Goal: Task Accomplishment & Management: Use online tool/utility

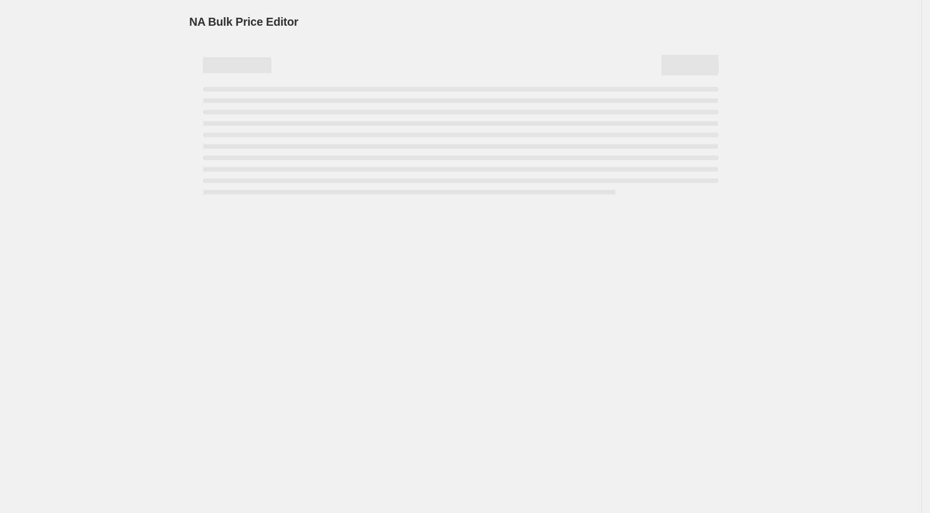
drag, startPoint x: 829, startPoint y: 270, endPoint x: 791, endPoint y: 258, distance: 40.1
click at [832, 270] on div "NA Bulk Price Editor. This page is ready NA Bulk Price Editor" at bounding box center [461, 256] width 922 height 513
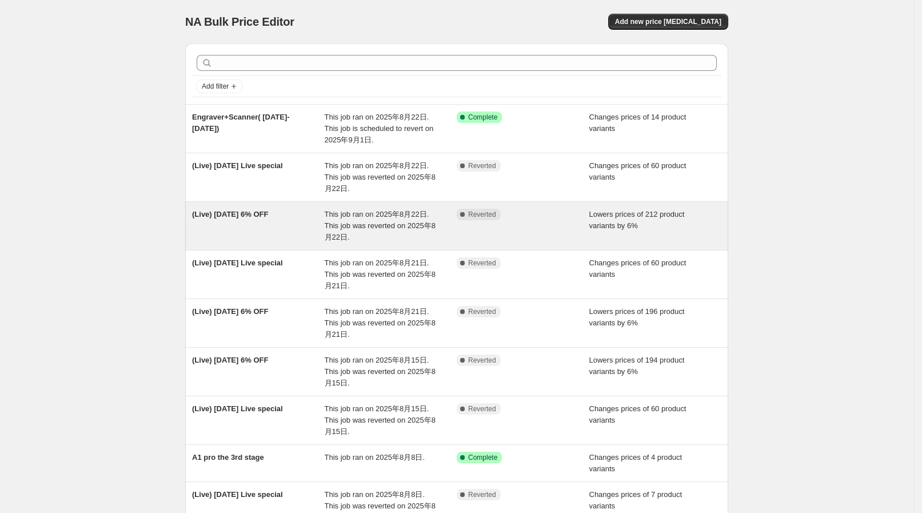
click at [388, 212] on span "This job ran on 2025年8月22日. This job was reverted on 2025年8月22日." at bounding box center [380, 225] width 111 height 31
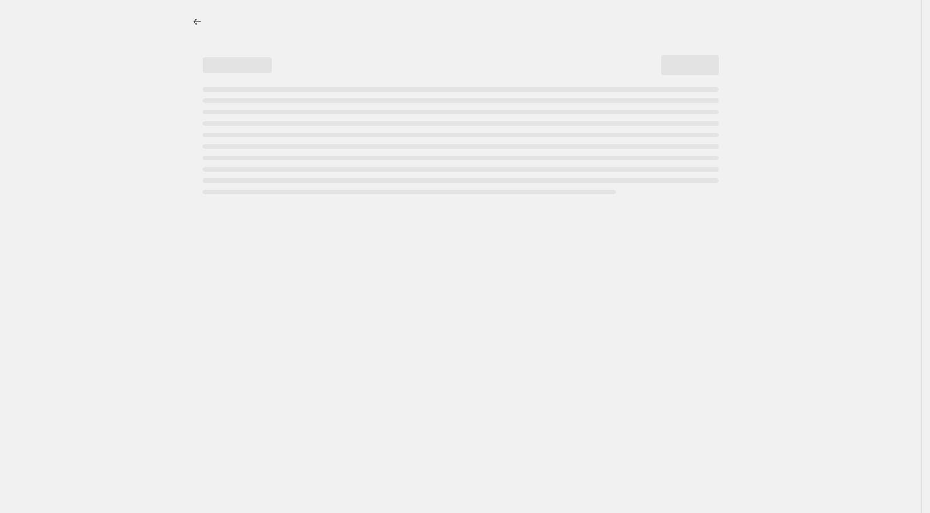
select select "percentage"
select select "collection"
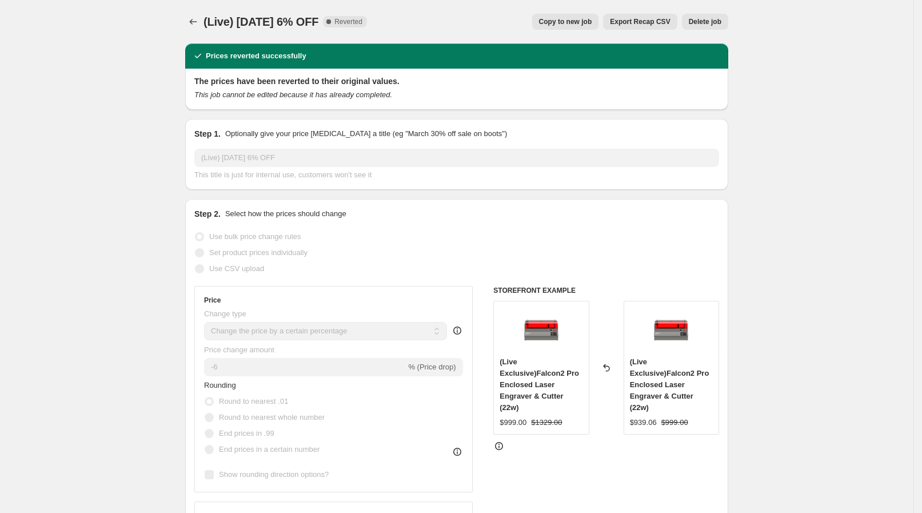
click at [591, 18] on span "Copy to new job" at bounding box center [565, 21] width 53 height 9
select select "percentage"
select select "collection"
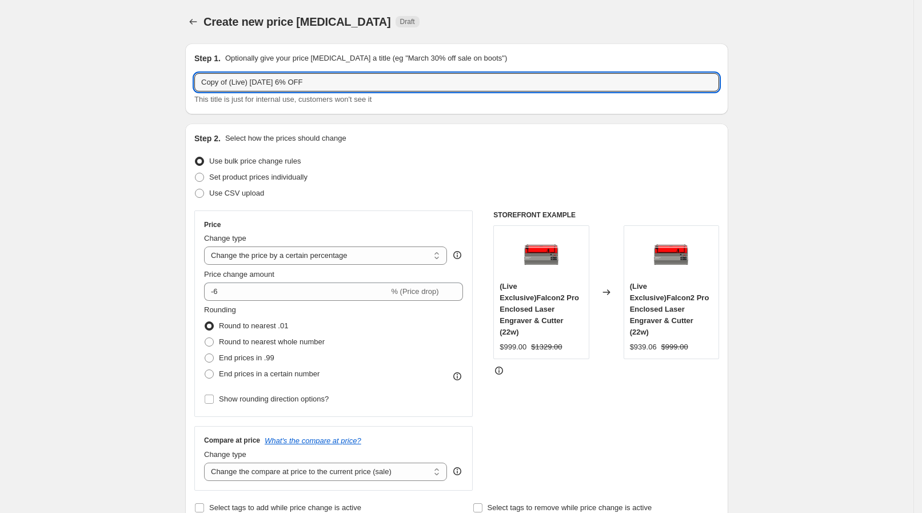
drag, startPoint x: 232, startPoint y: 85, endPoint x: 190, endPoint y: 78, distance: 41.7
click at [190, 78] on div "Step 1. Optionally give your price [MEDICAL_DATA] a title (eg "March 30% off sa…" at bounding box center [456, 78] width 543 height 71
click at [245, 78] on input "(Live) [DATE] 6% OFF" at bounding box center [456, 82] width 525 height 18
type input "(Live) [DATE] 6% OFF"
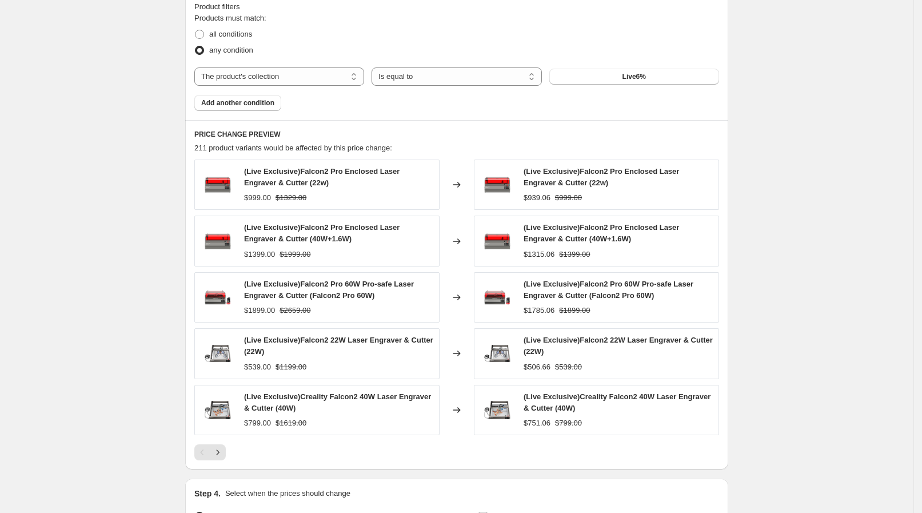
scroll to position [776, 0]
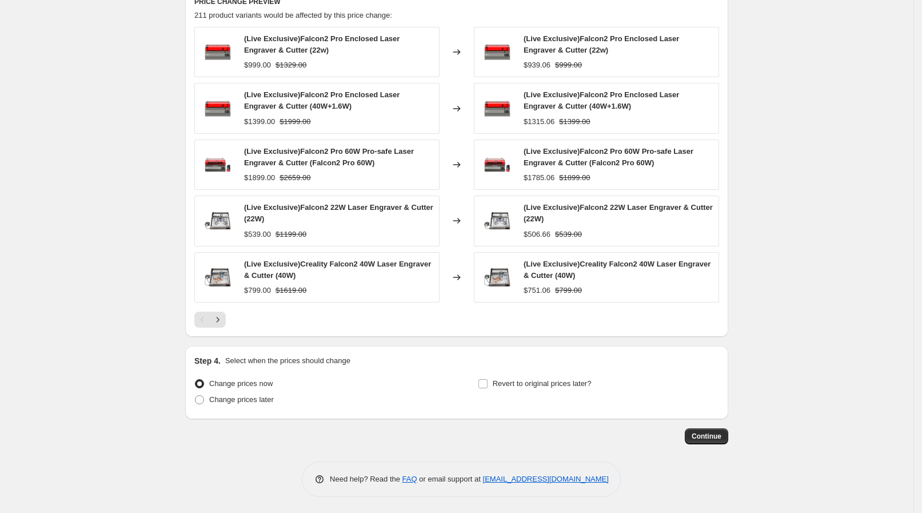
click at [222, 406] on div "Change prices now Change prices later" at bounding box center [314, 393] width 241 height 34
click at [237, 396] on span "Change prices later" at bounding box center [241, 399] width 65 height 9
click at [269, 400] on span "Change prices later" at bounding box center [241, 399] width 65 height 9
click at [196, 396] on input "Change prices later" at bounding box center [195, 395] width 1 height 1
radio input "true"
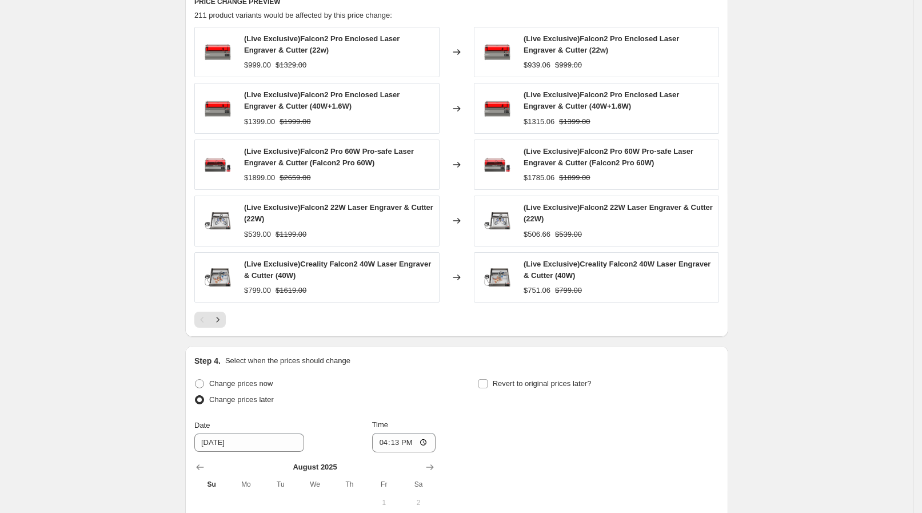
scroll to position [989, 0]
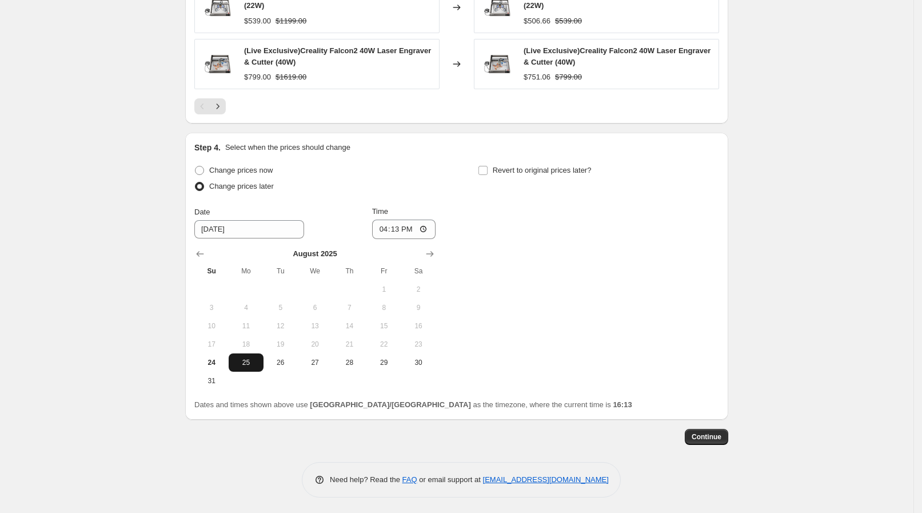
click at [263, 363] on button "25" at bounding box center [246, 362] width 34 height 18
drag, startPoint x: 243, startPoint y: 268, endPoint x: 252, endPoint y: 268, distance: 9.1
click at [252, 268] on span "Mo" at bounding box center [245, 270] width 25 height 9
click at [418, 234] on input "16:13" at bounding box center [404, 229] width 64 height 19
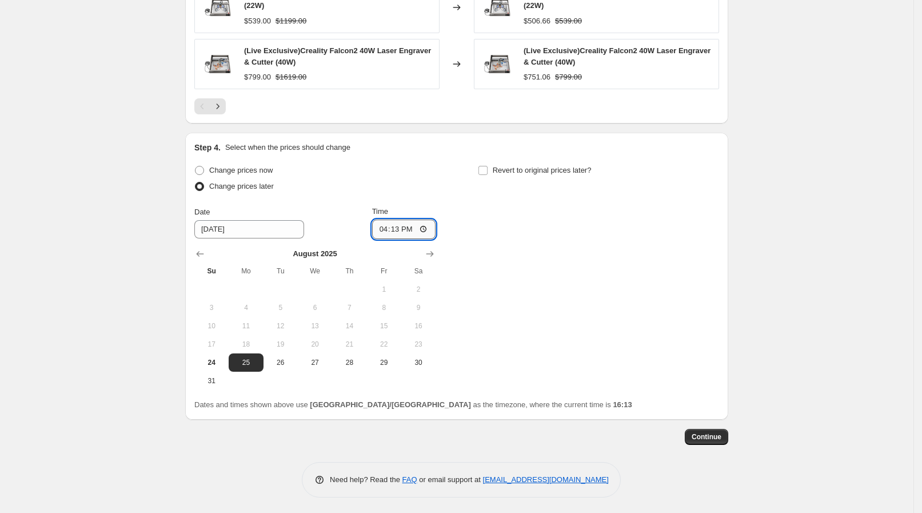
click at [427, 234] on input "16:13" at bounding box center [404, 229] width 64 height 19
click at [430, 234] on input "16:13" at bounding box center [404, 229] width 64 height 19
click at [430, 232] on input "16:13" at bounding box center [404, 229] width 64 height 19
type input "21:00"
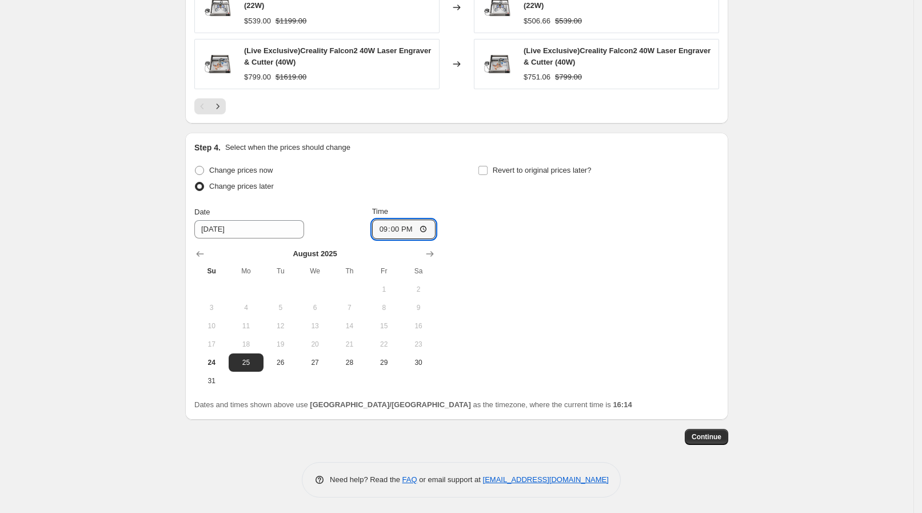
click at [547, 272] on div "Change prices now Change prices later Date [DATE] Time 21:00 [DATE] Su Mo Tu We…" at bounding box center [456, 276] width 525 height 228
click at [510, 162] on label "Revert to original prices later?" at bounding box center [535, 170] width 114 height 16
click at [488, 166] on input "Revert to original prices later?" at bounding box center [482, 170] width 9 height 9
checkbox input "true"
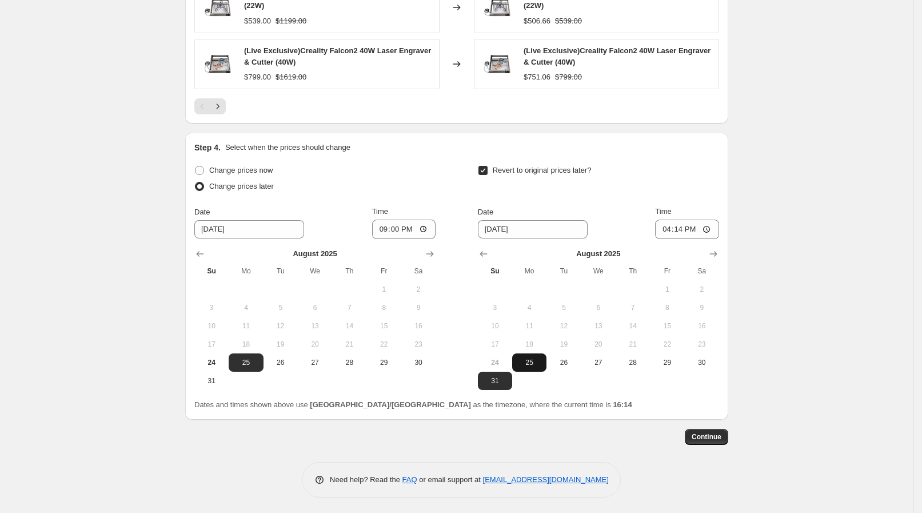
click at [536, 360] on span "25" at bounding box center [529, 362] width 25 height 9
type input "[DATE]"
click at [688, 225] on input "16:14" at bounding box center [687, 229] width 64 height 19
click at [717, 222] on input "16:14" at bounding box center [687, 229] width 64 height 19
click at [715, 223] on input "16:14" at bounding box center [687, 229] width 64 height 19
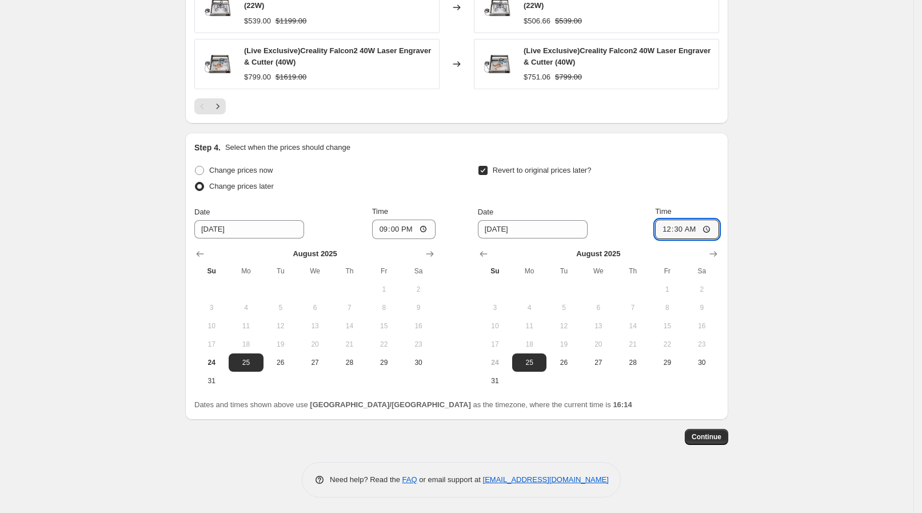
type input "00:30"
click at [426, 227] on input "21:00" at bounding box center [404, 229] width 64 height 19
type input "20:50"
drag, startPoint x: 854, startPoint y: 278, endPoint x: 803, endPoint y: 284, distance: 51.2
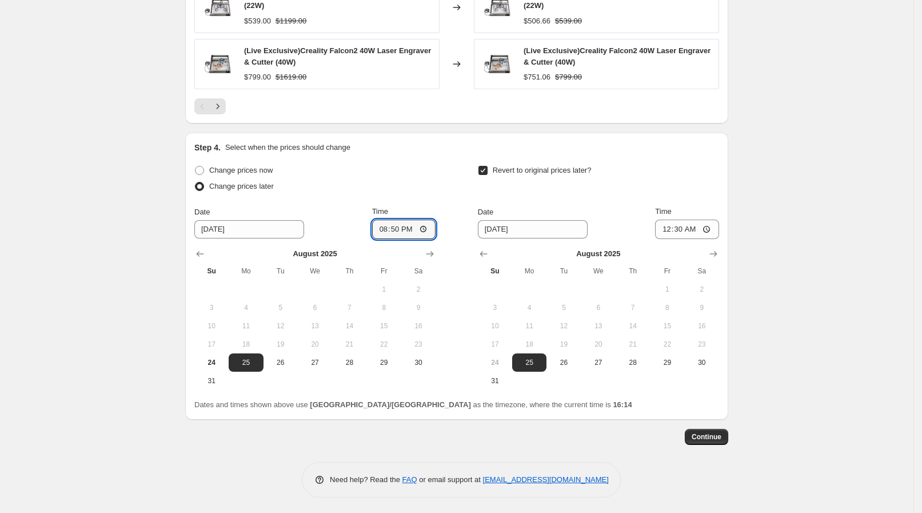
click at [707, 439] on span "Continue" at bounding box center [707, 436] width 30 height 9
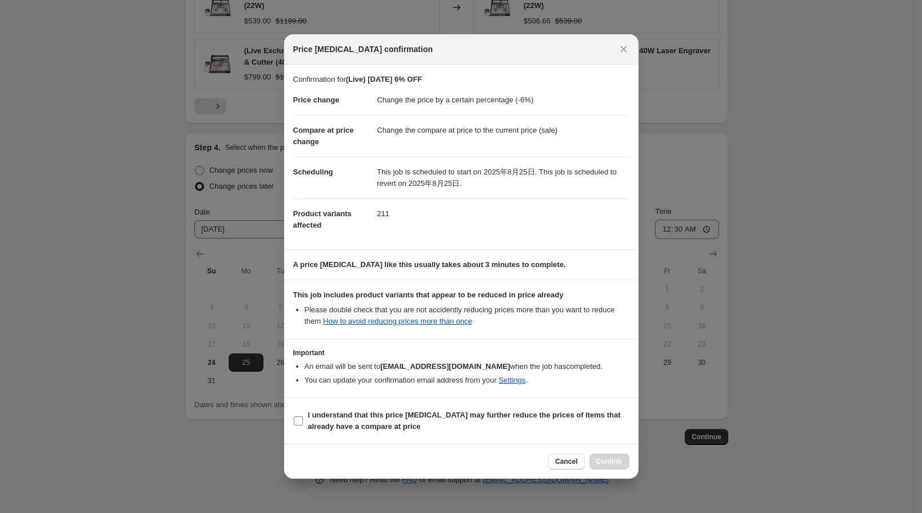
click at [369, 419] on b "I understand that this price [MEDICAL_DATA] may further reduce the prices of it…" at bounding box center [464, 420] width 313 height 20
click at [303, 419] on input "I understand that this price [MEDICAL_DATA] may further reduce the prices of it…" at bounding box center [298, 420] width 9 height 9
checkbox input "true"
click at [600, 454] on button "Confirm" at bounding box center [609, 461] width 40 height 16
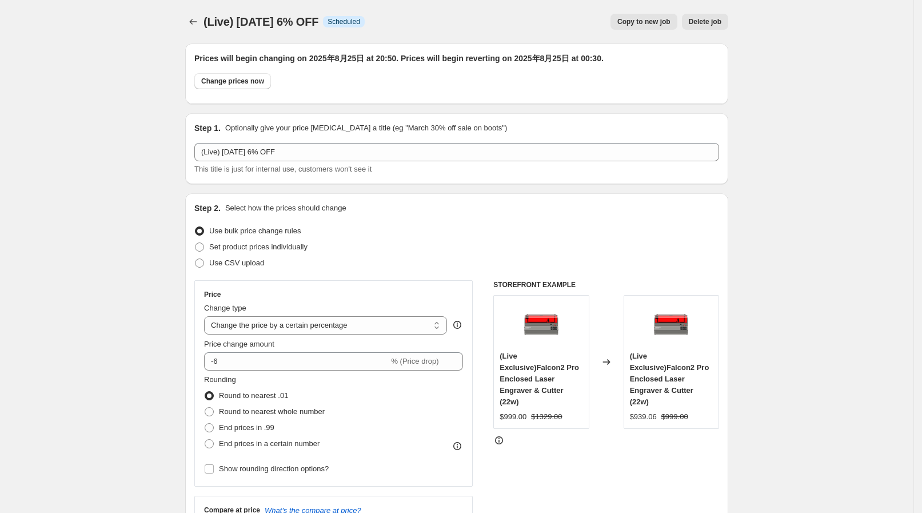
scroll to position [989, 0]
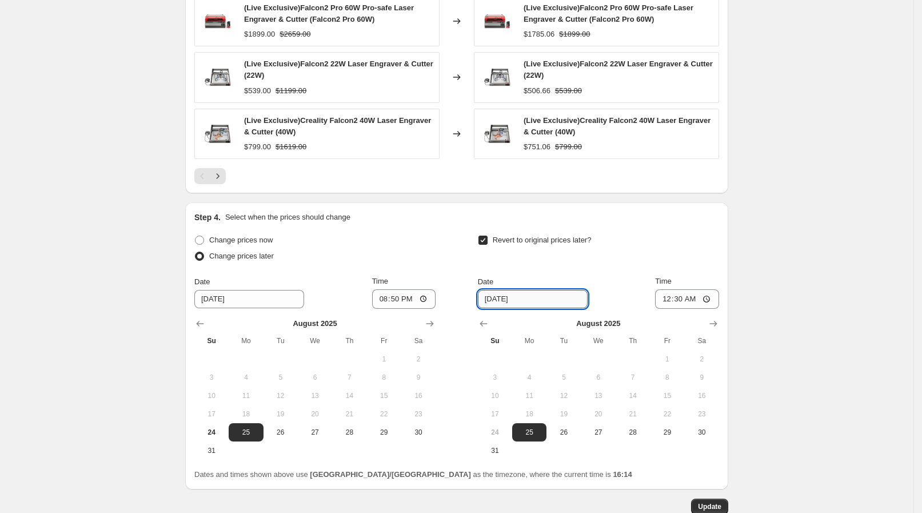
click at [558, 290] on input "[DATE]" at bounding box center [533, 299] width 110 height 18
click at [501, 296] on input "[DATE]" at bounding box center [533, 299] width 110 height 18
click at [564, 430] on span "26" at bounding box center [563, 432] width 25 height 9
type input "[DATE]"
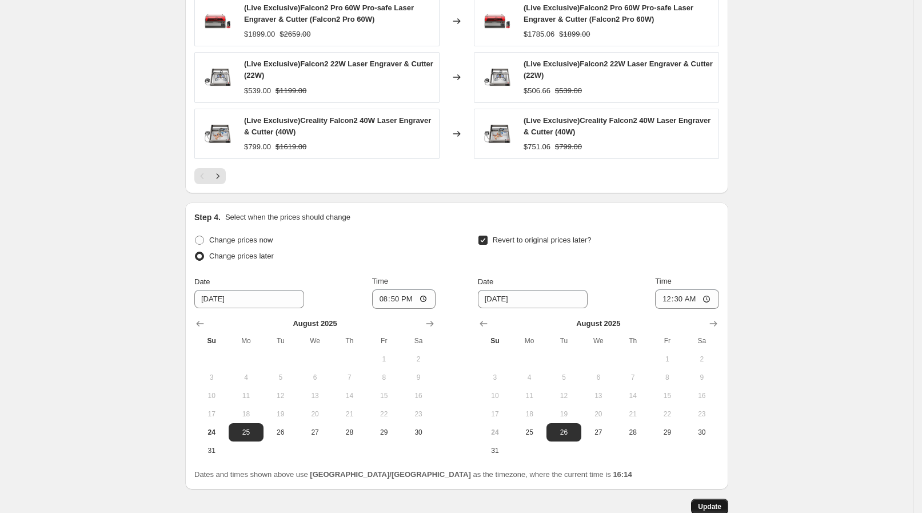
click at [709, 503] on span "Update" at bounding box center [709, 506] width 23 height 9
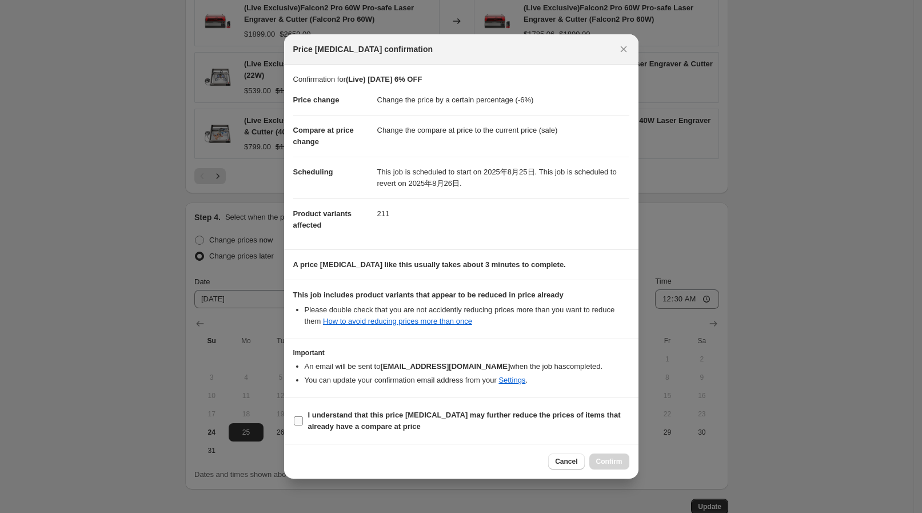
click at [501, 420] on span "I understand that this price [MEDICAL_DATA] may further reduce the prices of it…" at bounding box center [468, 420] width 321 height 23
click at [303, 420] on input "I understand that this price [MEDICAL_DATA] may further reduce the prices of it…" at bounding box center [298, 420] width 9 height 9
checkbox input "true"
click at [597, 455] on button "Confirm" at bounding box center [609, 461] width 40 height 16
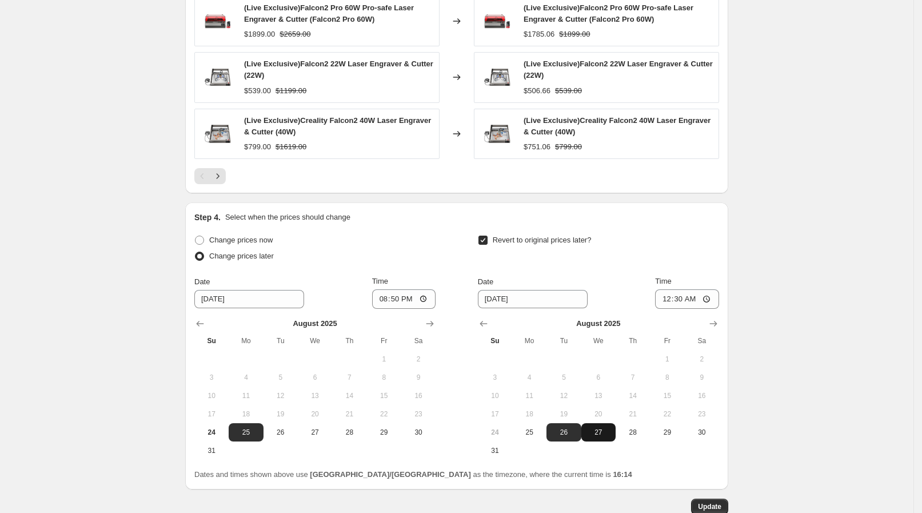
scroll to position [1059, 0]
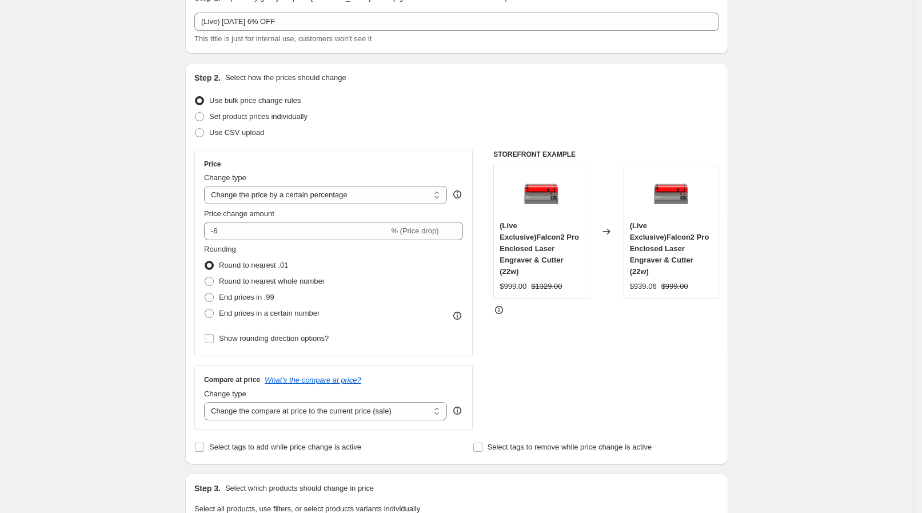
scroll to position [0, 0]
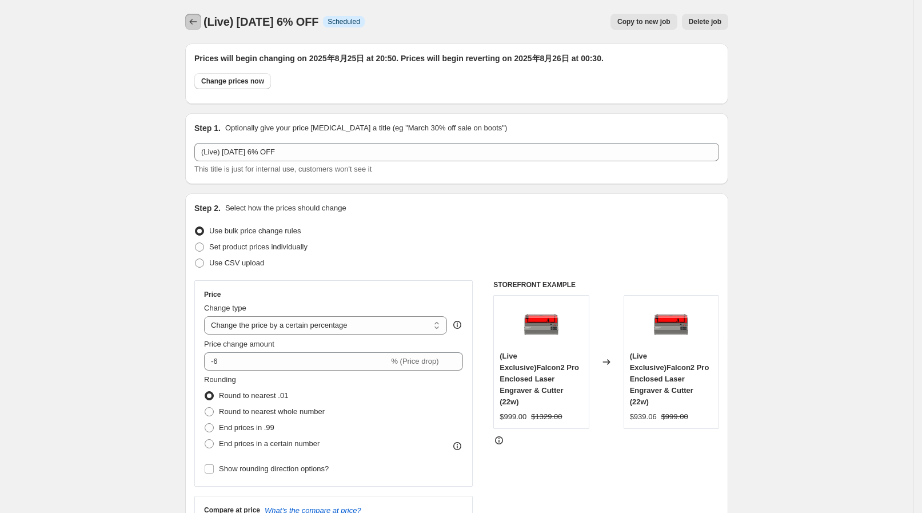
click at [196, 23] on icon "Price change jobs" at bounding box center [193, 22] width 7 height 6
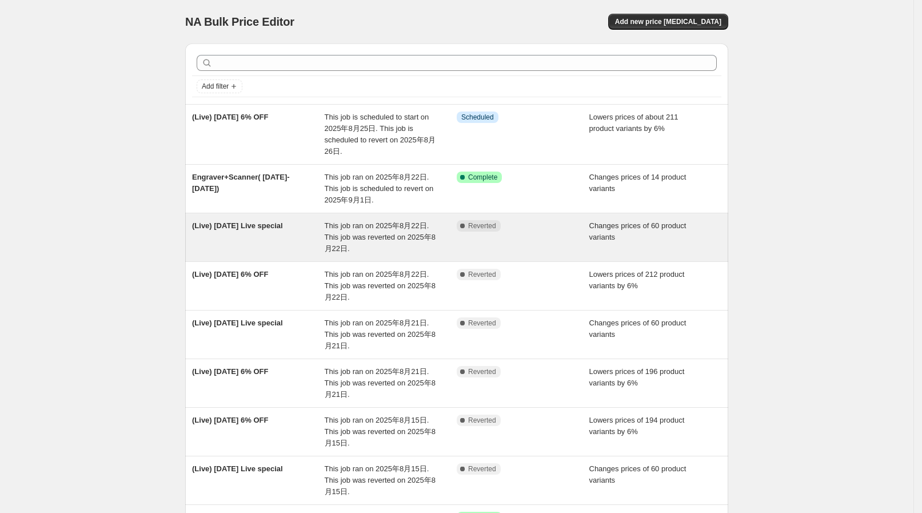
click at [385, 243] on div "This job ran on 2025年8月22日. This job was reverted on 2025年8月22日." at bounding box center [391, 237] width 133 height 34
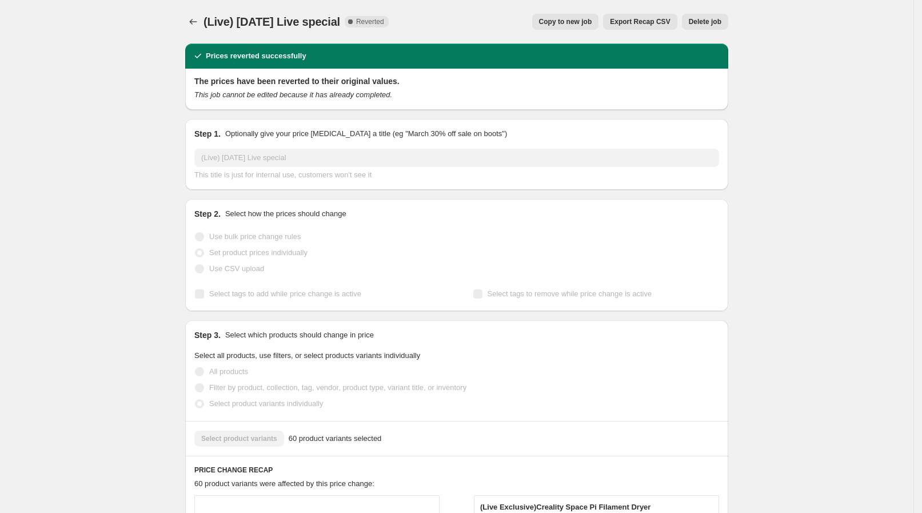
click at [555, 10] on div "(Live) [DATE] Live special. This page is ready (Live) [DATE] Live special Compl…" at bounding box center [456, 21] width 543 height 43
click at [559, 21] on span "Copy to new job" at bounding box center [565, 21] width 53 height 9
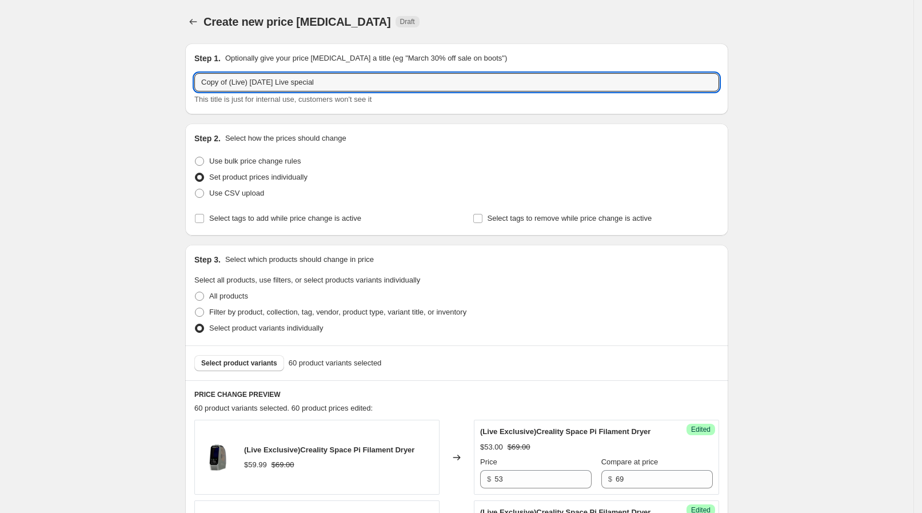
drag, startPoint x: 234, startPoint y: 83, endPoint x: 182, endPoint y: 80, distance: 52.1
drag, startPoint x: 246, startPoint y: 86, endPoint x: 248, endPoint y: 79, distance: 7.6
click at [248, 79] on input "(Live) [DATE] Live special" at bounding box center [456, 82] width 525 height 18
type input "(Live) [DATE] Live special"
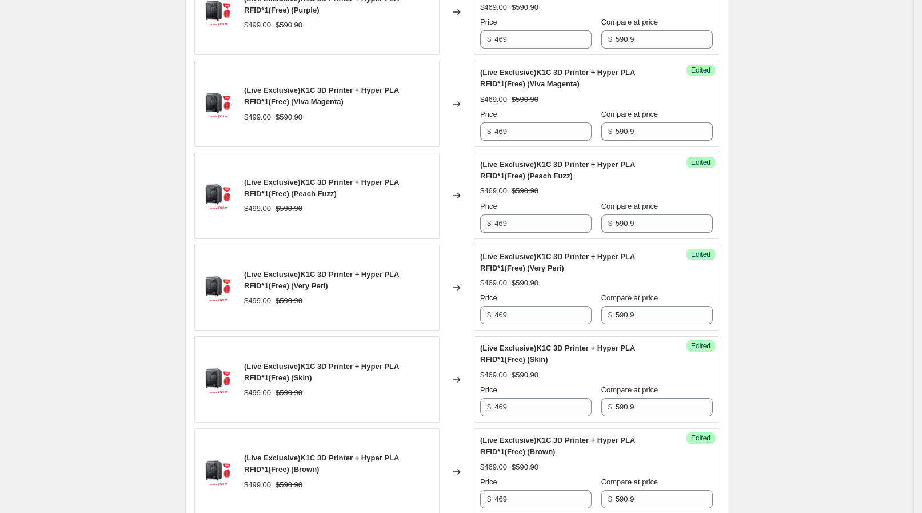
scroll to position [1924, 0]
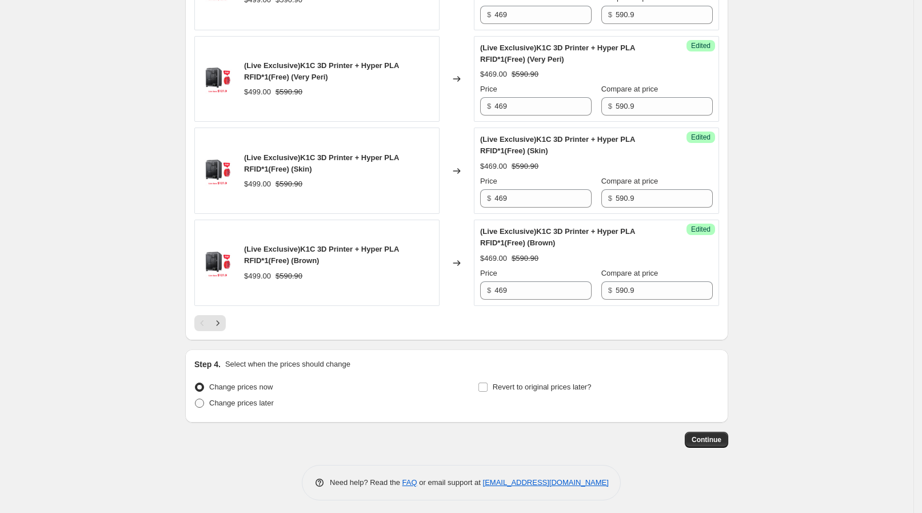
click at [266, 402] on span "Change prices later" at bounding box center [241, 402] width 65 height 9
click at [196, 399] on input "Change prices later" at bounding box center [195, 398] width 1 height 1
radio input "true"
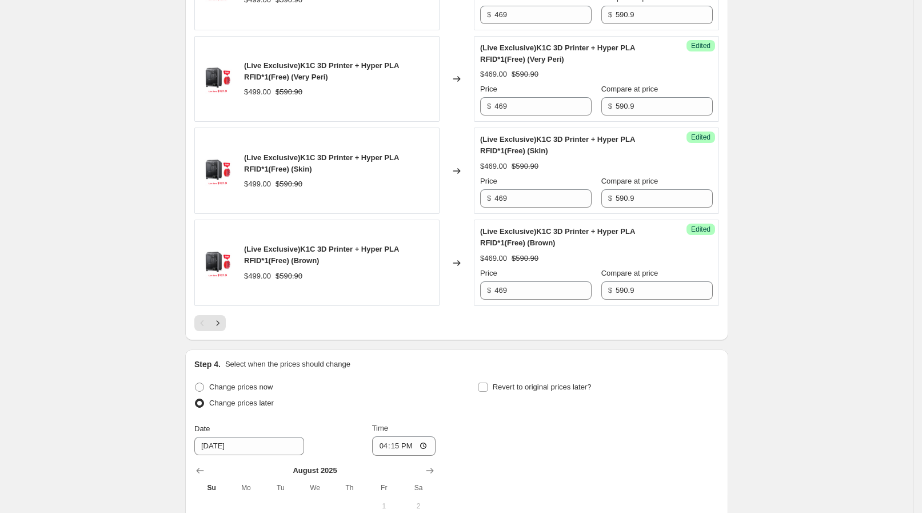
scroll to position [2137, 0]
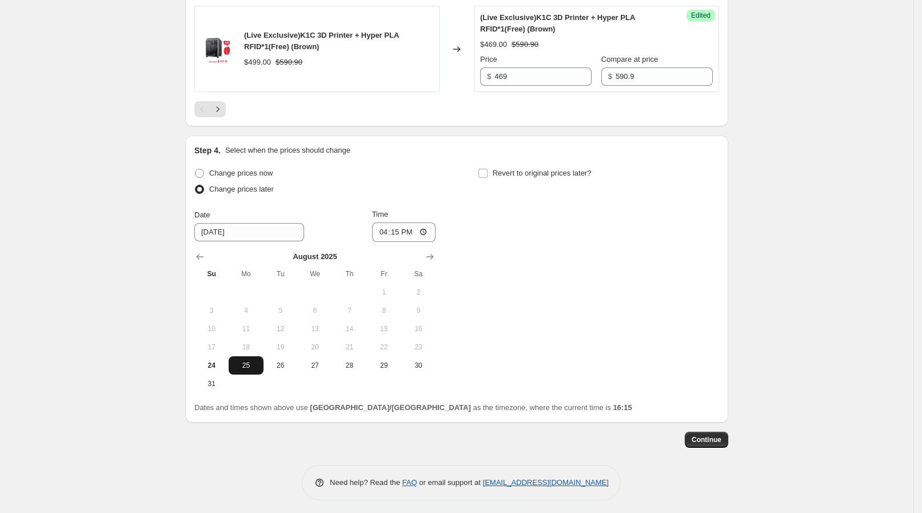
click at [263, 360] on button "25" at bounding box center [246, 365] width 34 height 18
click at [429, 229] on input "16:15" at bounding box center [404, 231] width 64 height 19
type input "20:50"
click at [577, 310] on div "Change prices now Change prices later Date [DATE] Time 20:50 [DATE] Su Mo Tu We…" at bounding box center [456, 279] width 525 height 228
click at [525, 172] on span "Revert to original prices later?" at bounding box center [542, 173] width 99 height 9
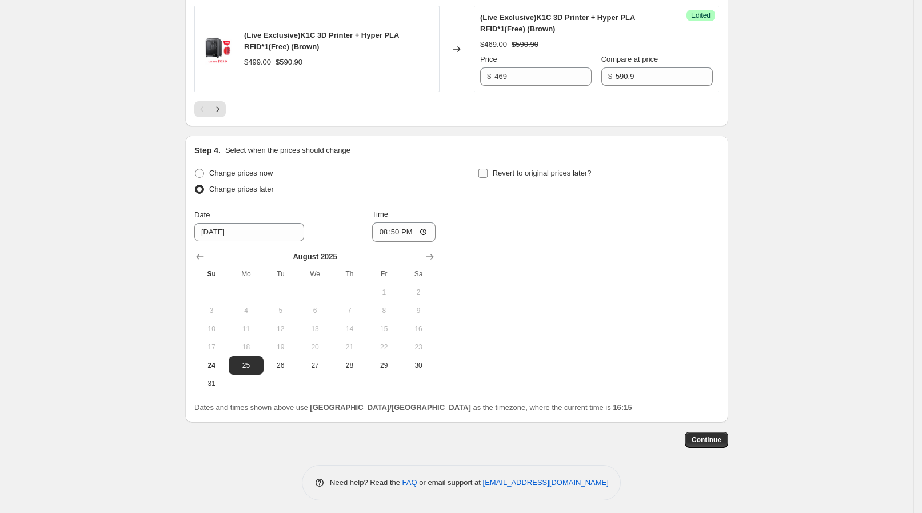
click at [488, 172] on input "Revert to original prices later?" at bounding box center [482, 173] width 9 height 9
checkbox input "true"
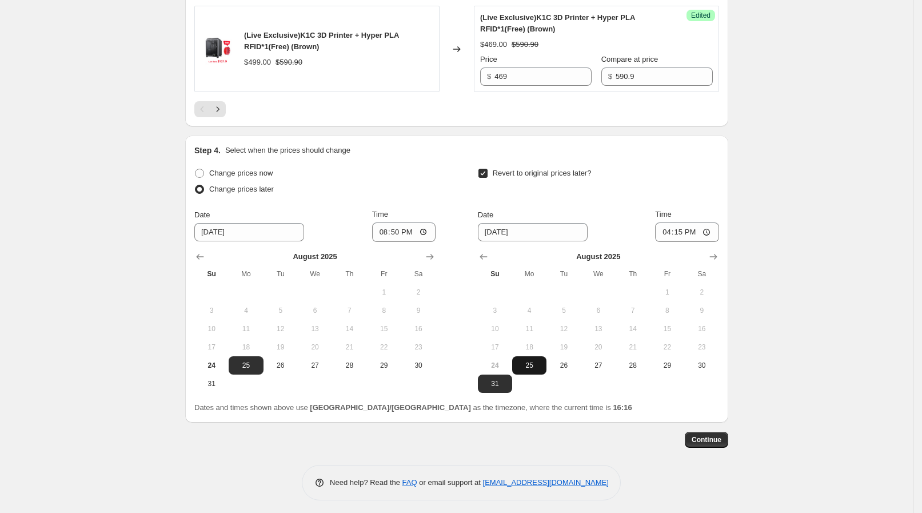
click at [534, 361] on span "25" at bounding box center [529, 365] width 25 height 9
click at [703, 232] on input "16:15" at bounding box center [687, 231] width 64 height 19
click at [712, 226] on input "16:15" at bounding box center [687, 231] width 64 height 19
drag, startPoint x: 578, startPoint y: 374, endPoint x: 567, endPoint y: 365, distance: 14.2
click at [578, 374] on td at bounding box center [564, 383] width 34 height 18
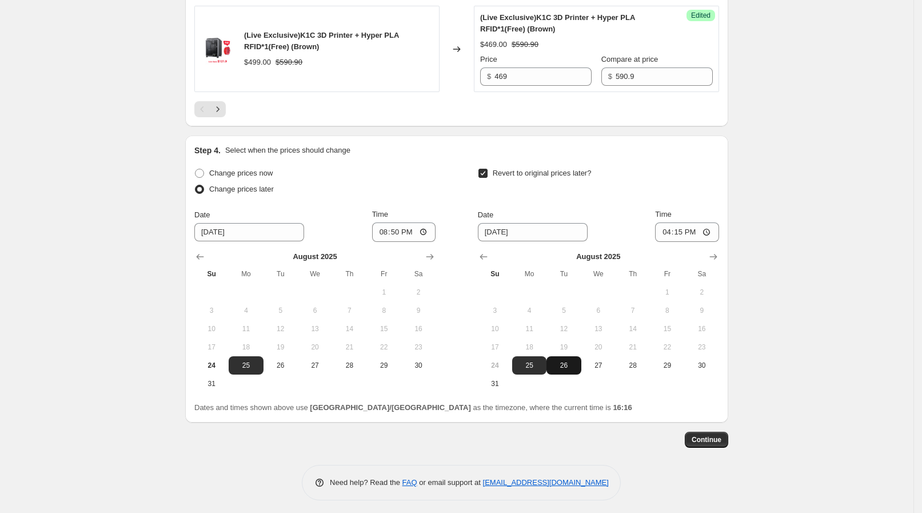
click at [567, 364] on span "26" at bounding box center [563, 365] width 25 height 9
type input "[DATE]"
click at [700, 233] on input "16:15" at bounding box center [687, 231] width 64 height 19
click at [707, 234] on input "16:15" at bounding box center [687, 231] width 64 height 19
click at [709, 226] on input "16:15" at bounding box center [687, 231] width 64 height 19
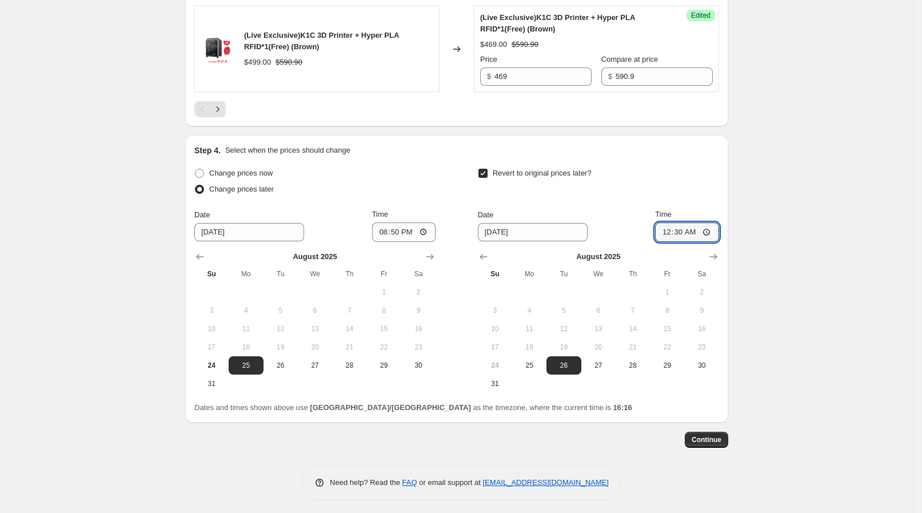
type input "00:30"
click at [728, 432] on button "Continue" at bounding box center [706, 440] width 43 height 16
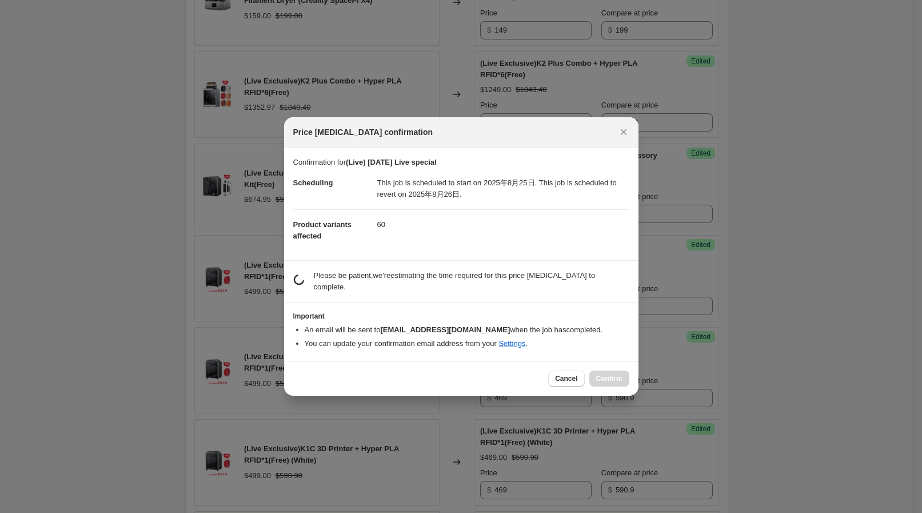
scroll to position [0, 0]
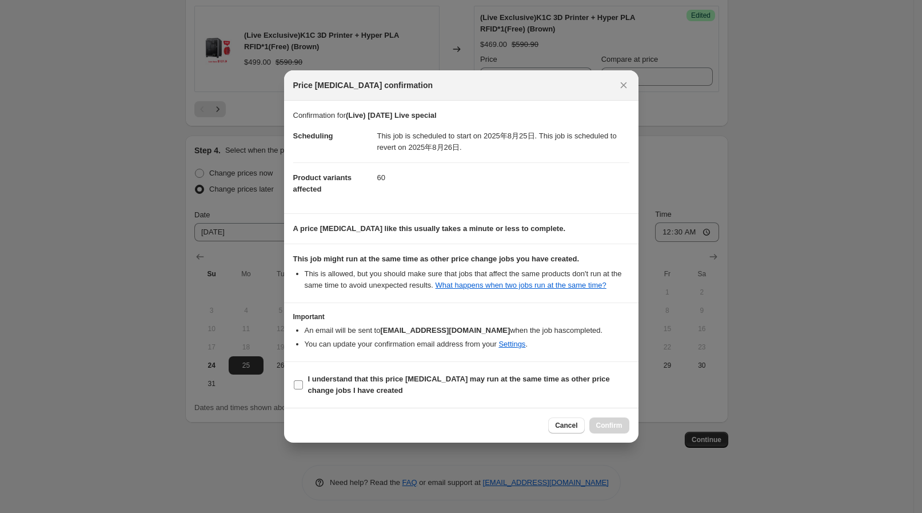
click at [323, 388] on b "I understand that this price [MEDICAL_DATA] may run at the same time as other p…" at bounding box center [459, 384] width 302 height 20
click at [303, 388] on input "I understand that this price [MEDICAL_DATA] may run at the same time as other p…" at bounding box center [298, 384] width 9 height 9
checkbox input "true"
click at [601, 425] on span "Confirm" at bounding box center [609, 425] width 26 height 9
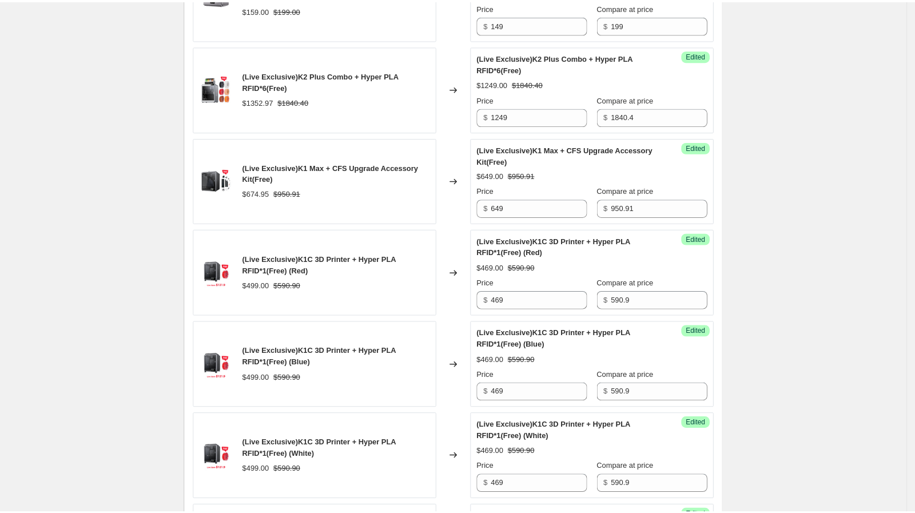
scroll to position [994, 0]
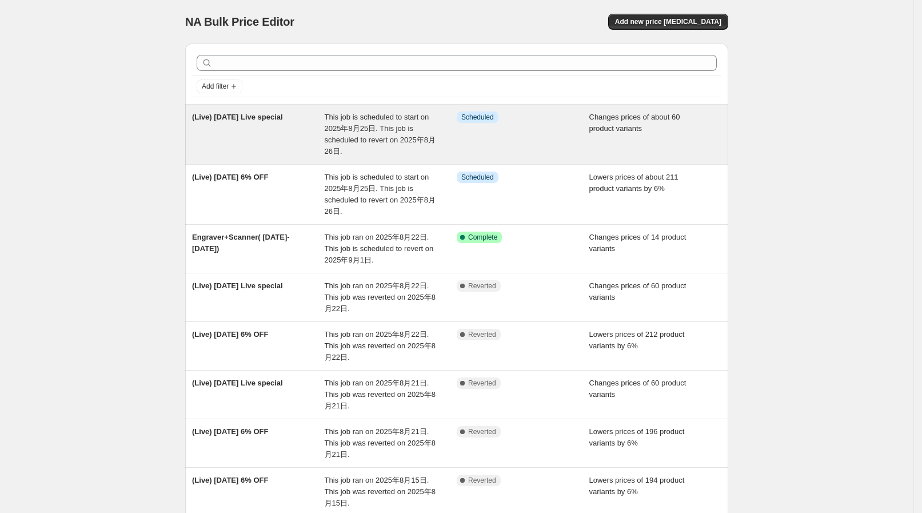
click at [401, 146] on div "This job is scheduled to start on 2025年8月25日. This job is scheduled to revert o…" at bounding box center [391, 134] width 133 height 46
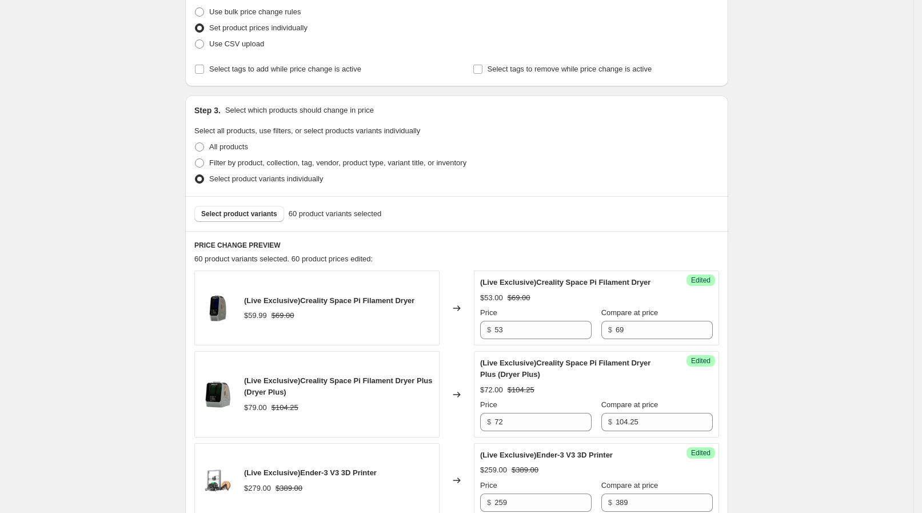
scroll to position [214, 0]
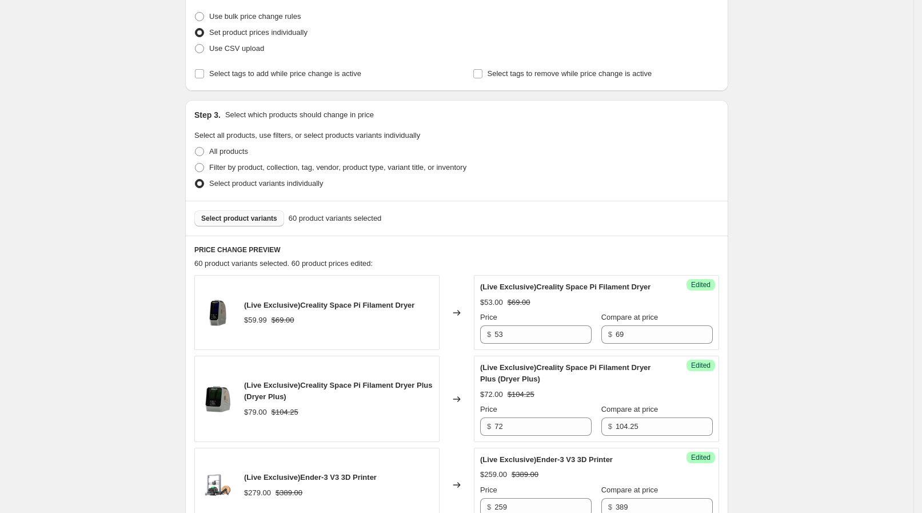
click at [263, 220] on span "Select product variants" at bounding box center [239, 218] width 76 height 9
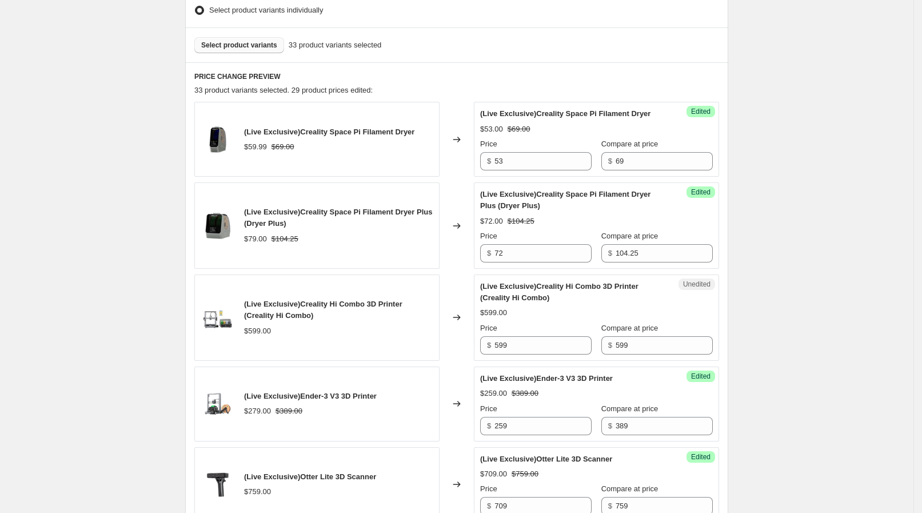
scroll to position [571, 0]
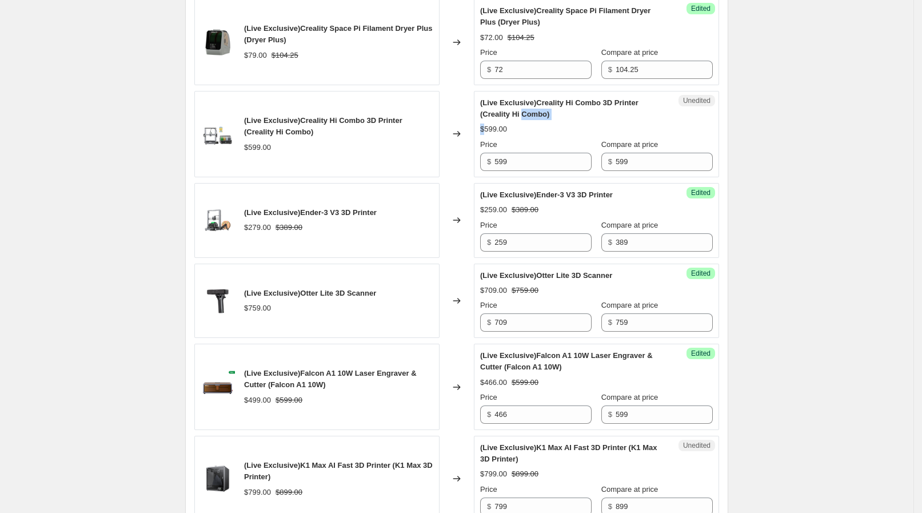
drag, startPoint x: 489, startPoint y: 118, endPoint x: 527, endPoint y: 111, distance: 38.3
click at [527, 111] on div "(Live Exclusive)Creality Hi Combo 3D Printer (Creality Hi Combo) $599.00 Price …" at bounding box center [596, 134] width 233 height 74
click at [527, 111] on span "(Live Exclusive)Creality Hi Combo 3D Printer (Creality Hi Combo)" at bounding box center [559, 108] width 158 height 20
click at [506, 154] on input "599" at bounding box center [542, 162] width 97 height 18
drag, startPoint x: 512, startPoint y: 154, endPoint x: 469, endPoint y: 157, distance: 42.4
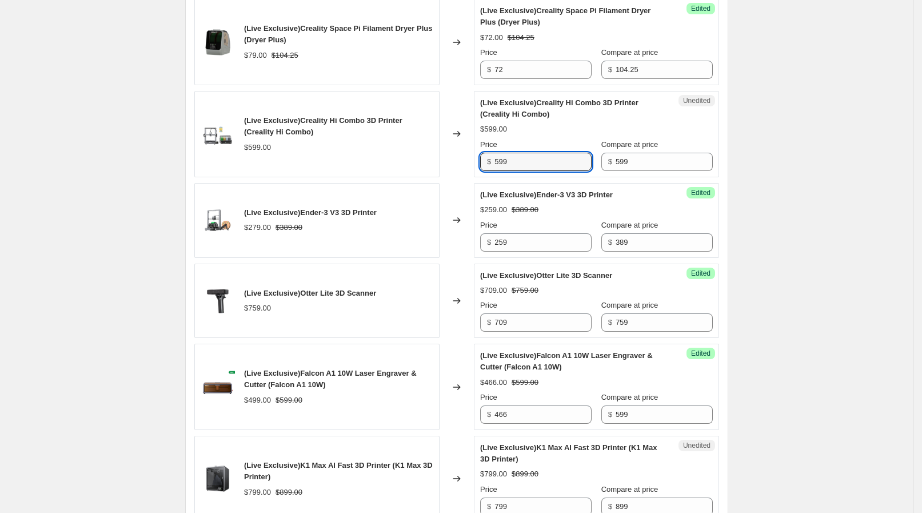
click at [469, 157] on div "(Live Exclusive)Creality Hi Combo 3D Printer (Creality Hi Combo) $599.00 Change…" at bounding box center [456, 134] width 525 height 86
type input "449"
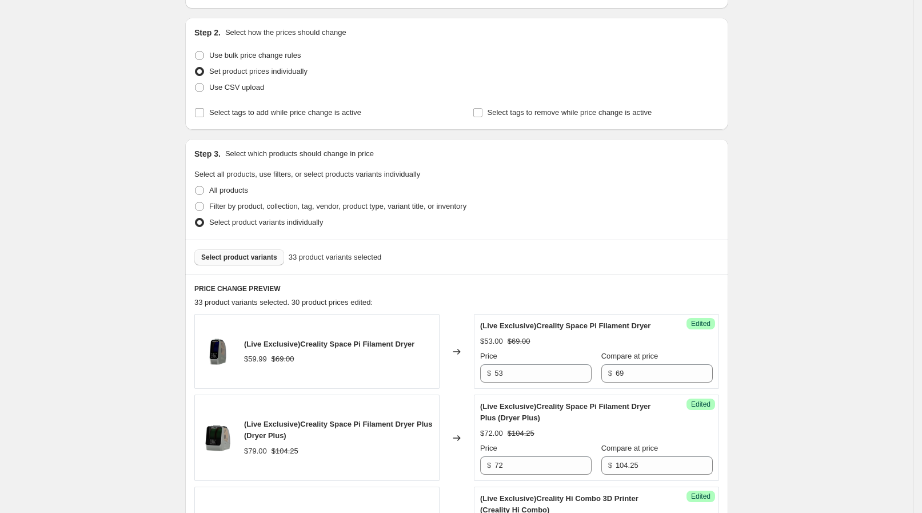
scroll to position [285, 0]
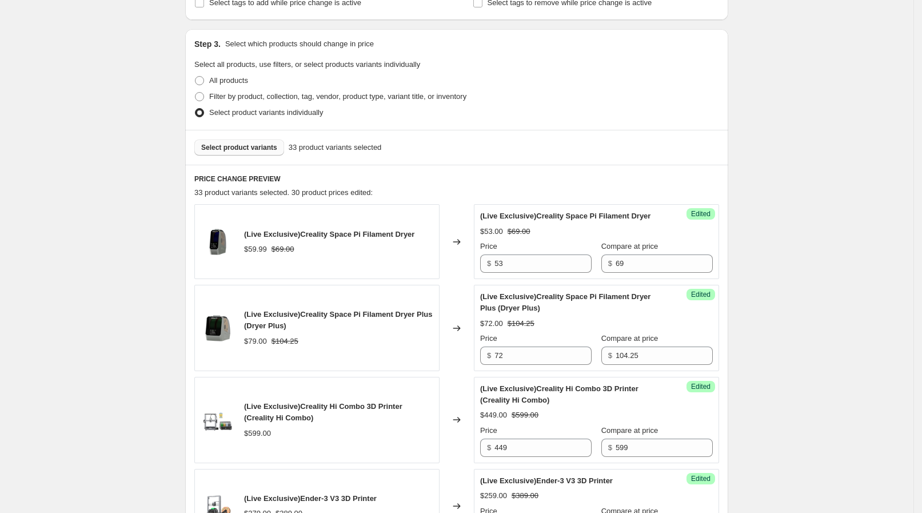
click at [266, 153] on button "Select product variants" at bounding box center [239, 147] width 90 height 16
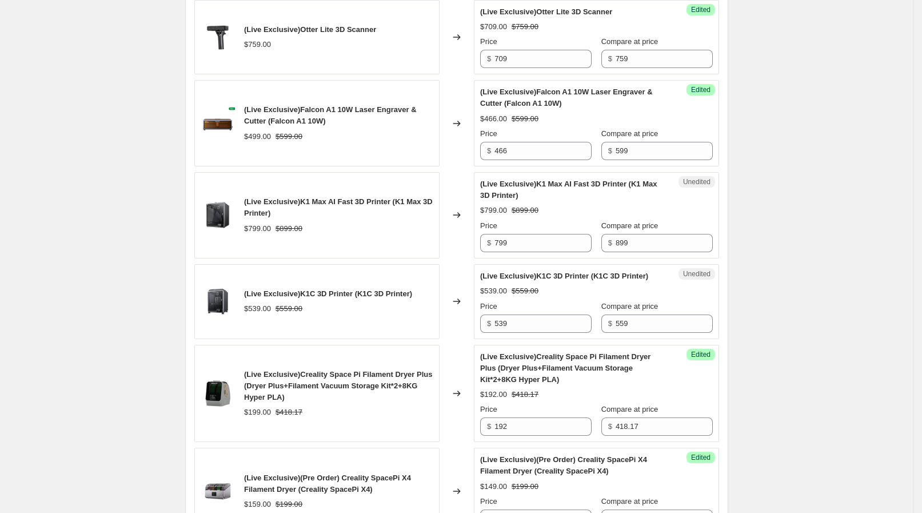
scroll to position [858, 0]
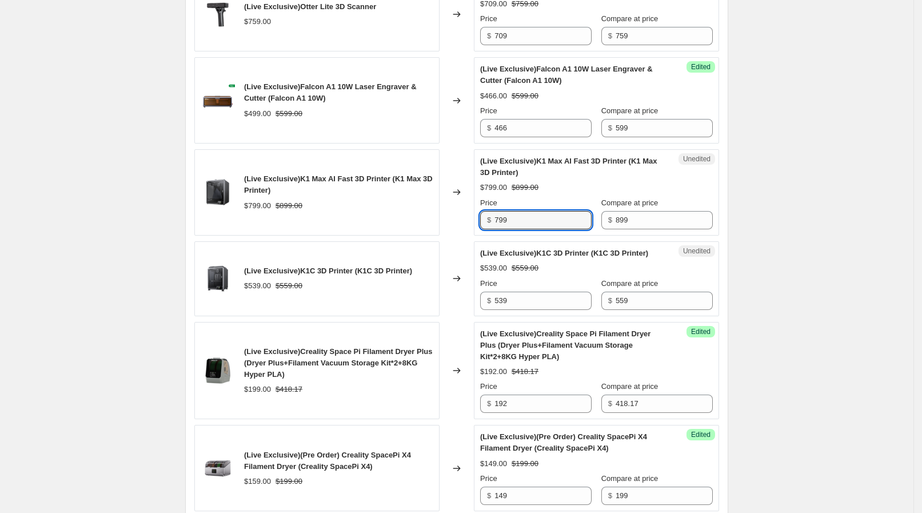
drag, startPoint x: 509, startPoint y: 221, endPoint x: 492, endPoint y: 221, distance: 17.2
click at [492, 221] on div "$ 799" at bounding box center [535, 220] width 111 height 18
type input "649"
click at [320, 266] on span "(Live Exclusive)K1C 3D Printer (K1C 3D Printer)" at bounding box center [328, 270] width 168 height 9
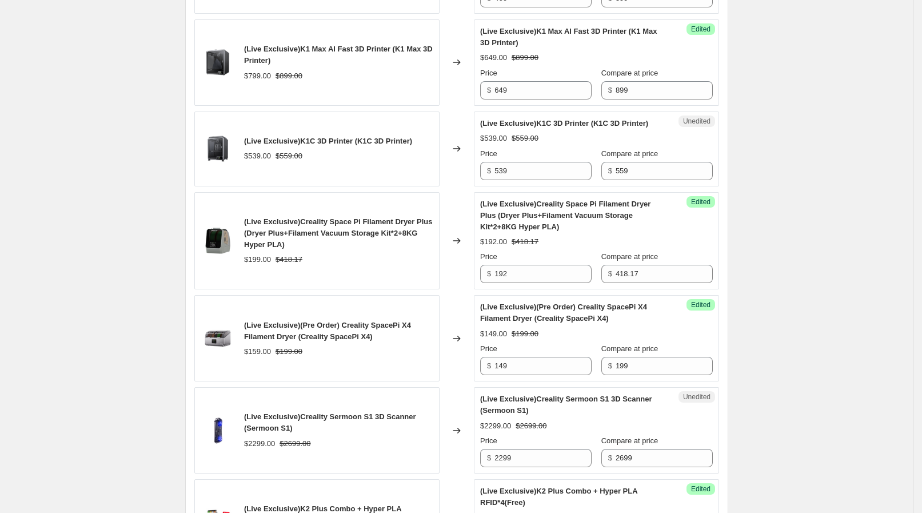
scroll to position [1000, 0]
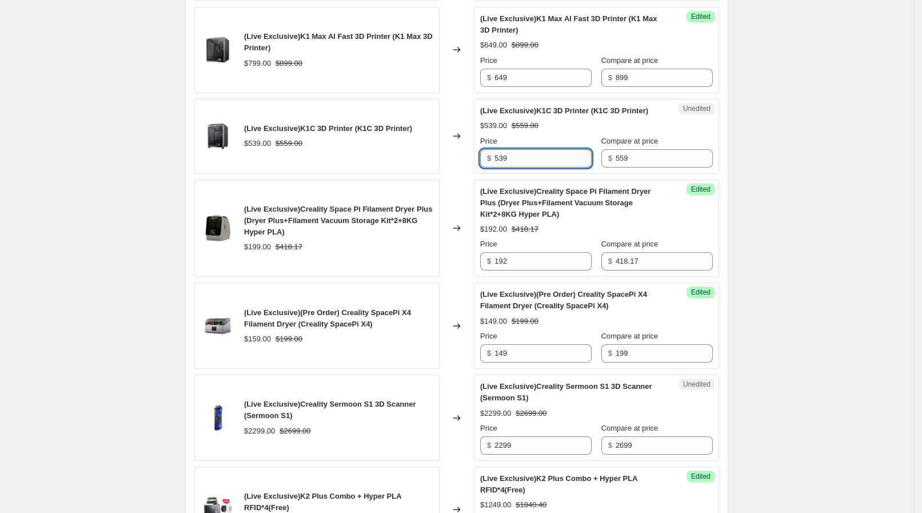
click at [516, 149] on input "539" at bounding box center [542, 158] width 97 height 18
drag, startPoint x: 510, startPoint y: 152, endPoint x: 480, endPoint y: 154, distance: 29.8
click at [480, 154] on div "Unedited (Live Exclusive)K1C 3D Printer (K1C 3D Printer) $539.00 $559.00 Price …" at bounding box center [596, 136] width 245 height 75
type input "469"
click at [412, 181] on div "(Live Exclusive)Creality Space Pi Filament Dryer Plus (Dryer Plus+Filament Vacu…" at bounding box center [316, 229] width 245 height 98
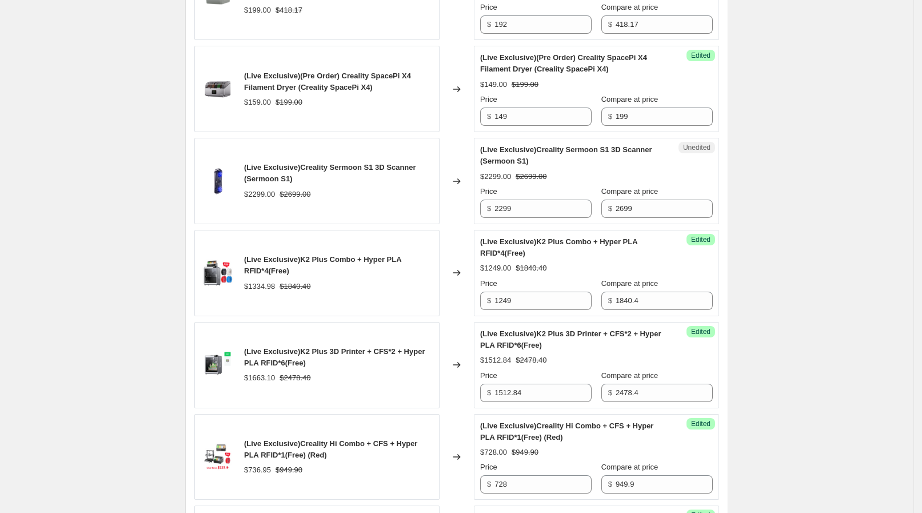
scroll to position [1215, 0]
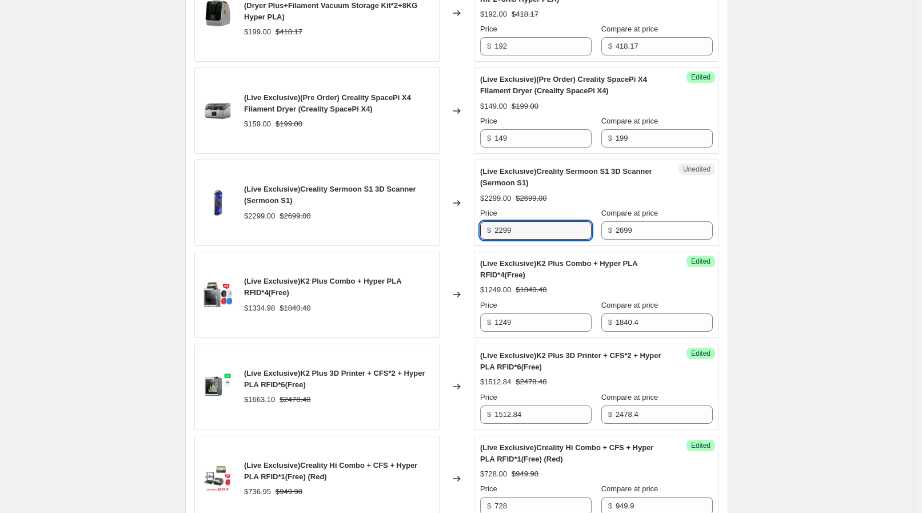
drag, startPoint x: 525, startPoint y: 221, endPoint x: 485, endPoint y: 221, distance: 39.4
click at [479, 221] on div "Unedited (Live Exclusive)Creality Sermoon S1 3D Scanner (Sermoon S1) $2299.00 $…" at bounding box center [596, 202] width 245 height 86
click at [632, 228] on div "Compare at price $ 2699" at bounding box center [656, 224] width 111 height 32
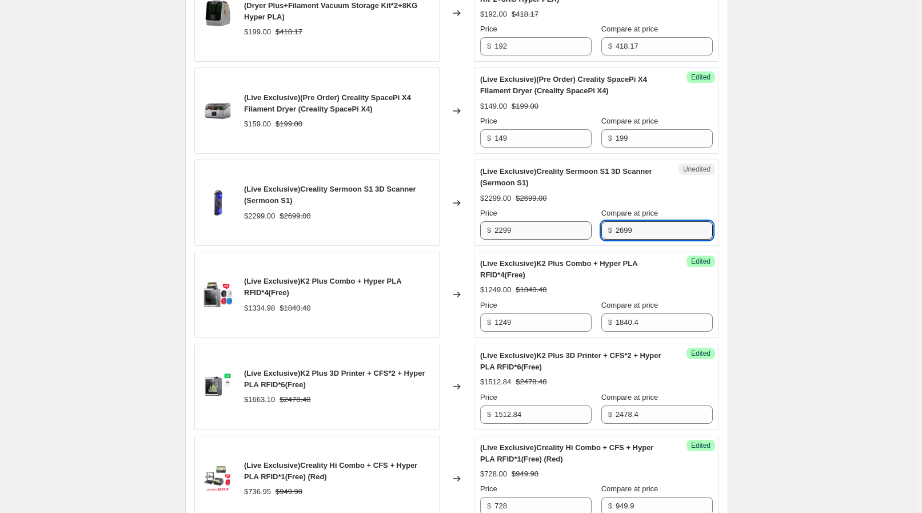
drag, startPoint x: 629, startPoint y: 228, endPoint x: 586, endPoint y: 230, distance: 43.5
click at [629, 228] on input "2699" at bounding box center [664, 230] width 97 height 18
drag, startPoint x: 488, startPoint y: 180, endPoint x: 529, endPoint y: 178, distance: 40.6
click at [529, 178] on span "(Live Exclusive)Creality Sermoon S1 3D Scanner (Sermoon S1)" at bounding box center [566, 177] width 172 height 20
copy span "Sermoon S1"
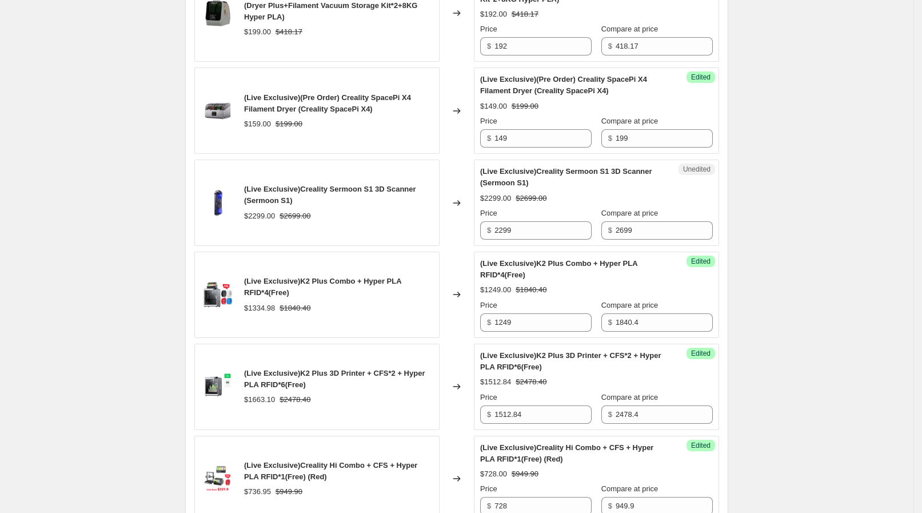
click at [433, 198] on div "(Live Exclusive)Creality Sermoon S1 3D Scanner (Sermoon S1)" at bounding box center [338, 195] width 189 height 23
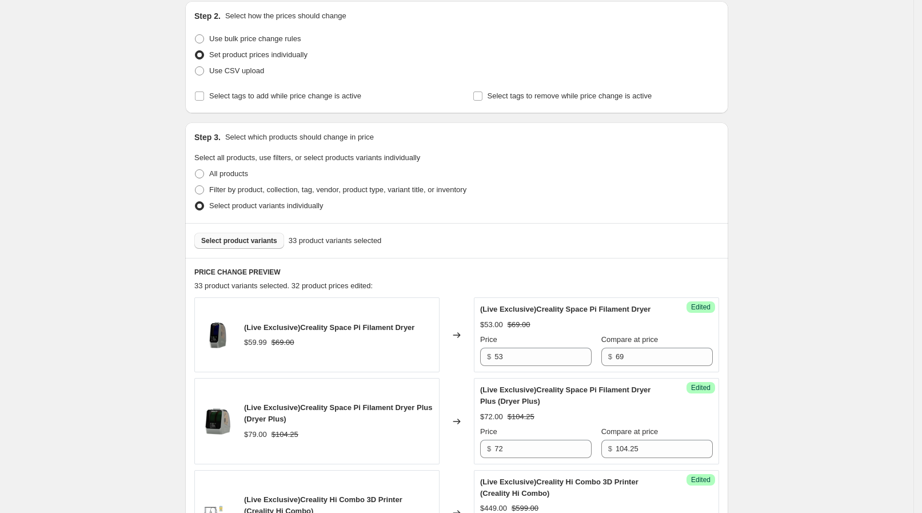
scroll to position [214, 0]
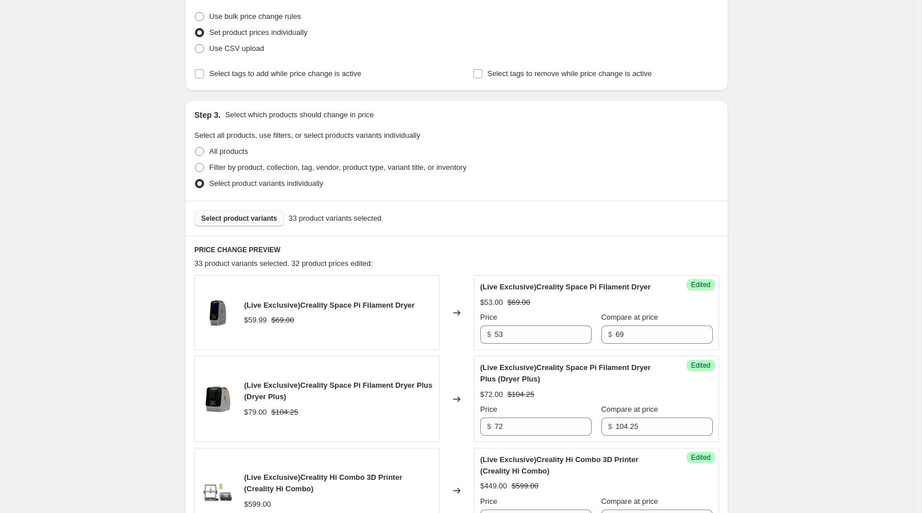
click at [237, 212] on button "Select product variants" at bounding box center [239, 218] width 90 height 16
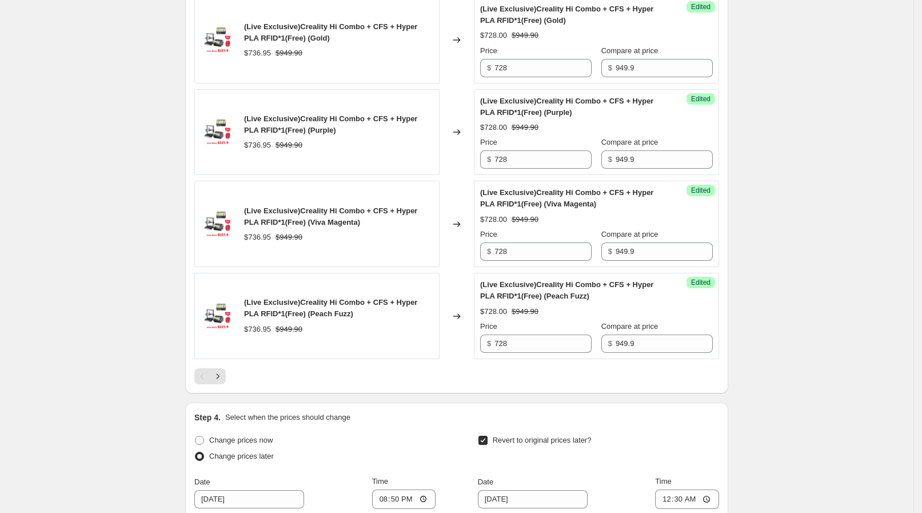
scroll to position [2000, 0]
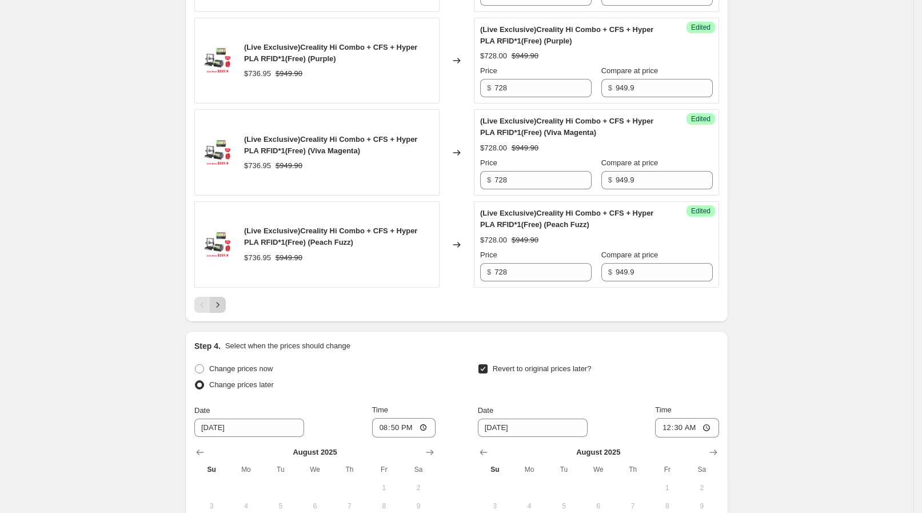
click at [221, 299] on icon "Next" at bounding box center [217, 304] width 11 height 11
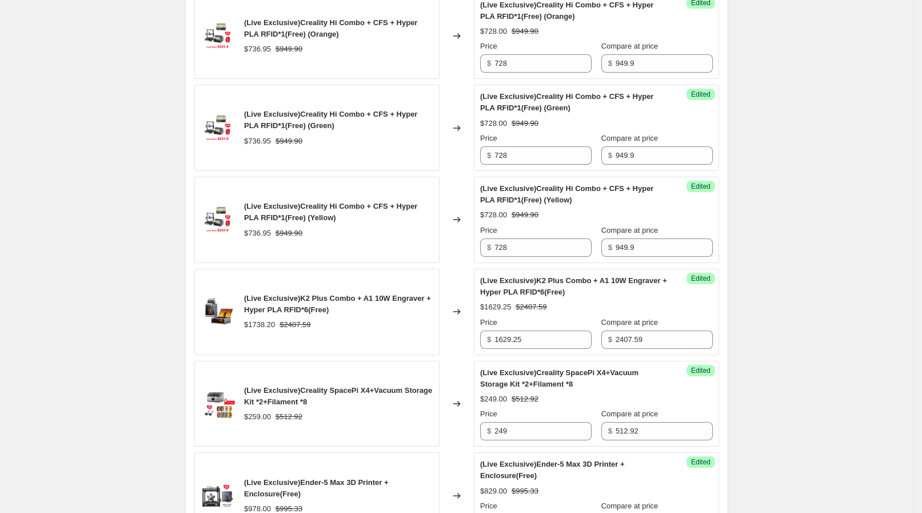
scroll to position [1079, 0]
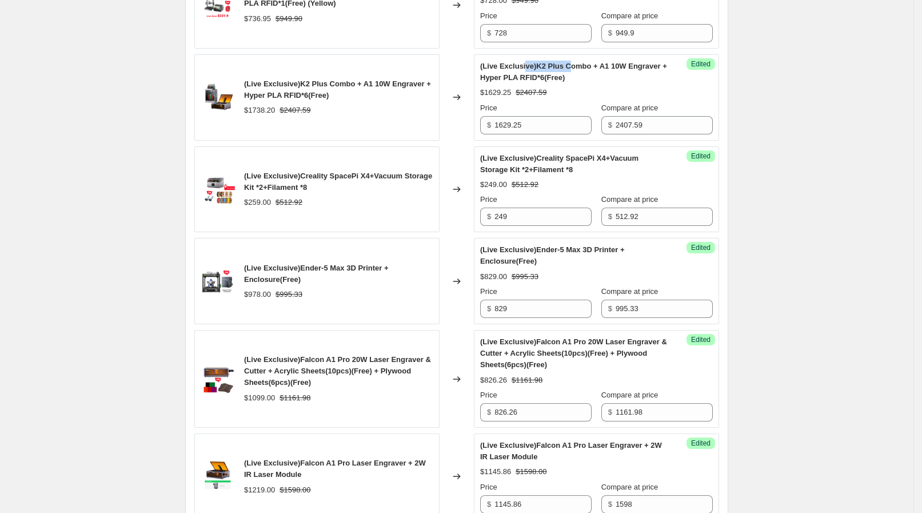
drag, startPoint x: 571, startPoint y: 68, endPoint x: 527, endPoint y: 66, distance: 44.6
click at [527, 66] on span "(Live Exclusive)K2 Plus Combo + A1 10W Engraver + Hyper PLA RFID*6(Free)" at bounding box center [573, 72] width 187 height 20
drag, startPoint x: 542, startPoint y: 63, endPoint x: 572, endPoint y: 75, distance: 31.8
click at [572, 75] on div "(Live Exclusive)K2 Plus Combo + A1 10W Engraver + Hyper PLA RFID*6(Free)" at bounding box center [573, 72] width 187 height 23
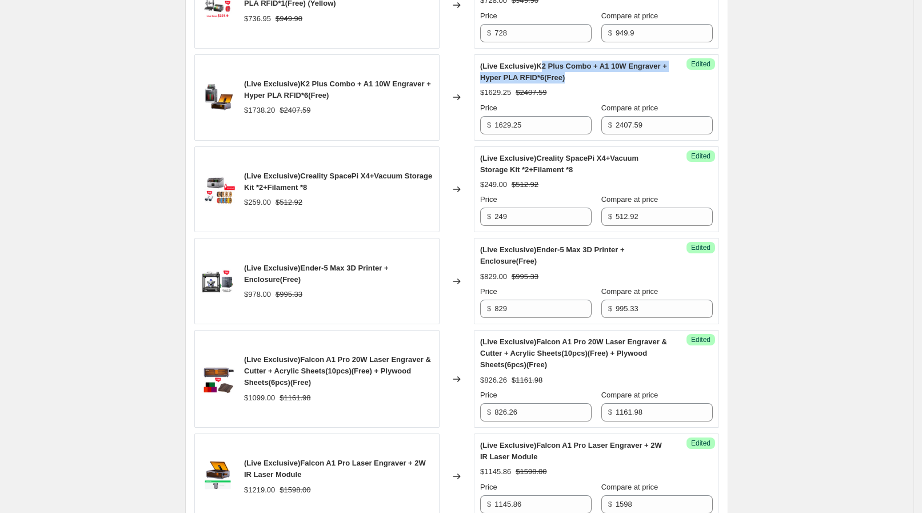
click at [572, 74] on div "(Live Exclusive)K2 Plus Combo + A1 10W Engraver + Hyper PLA RFID*6(Free)" at bounding box center [573, 72] width 187 height 23
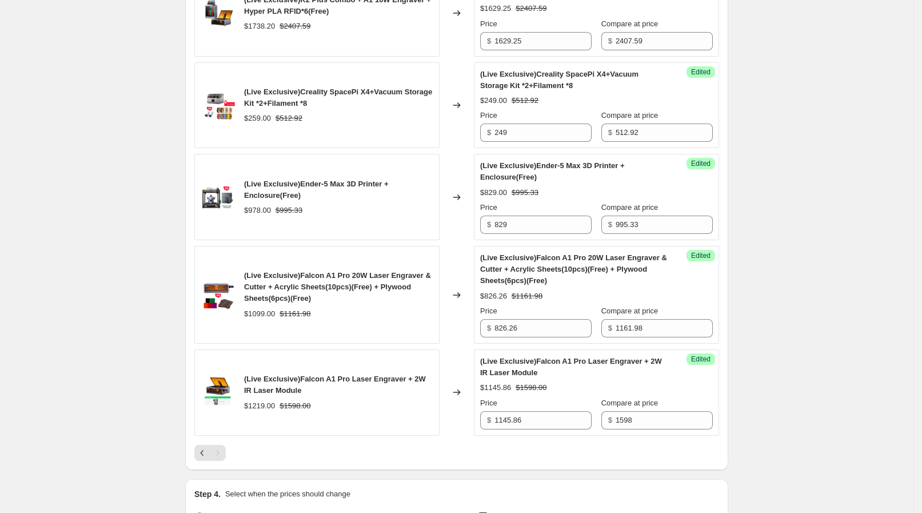
scroll to position [1222, 0]
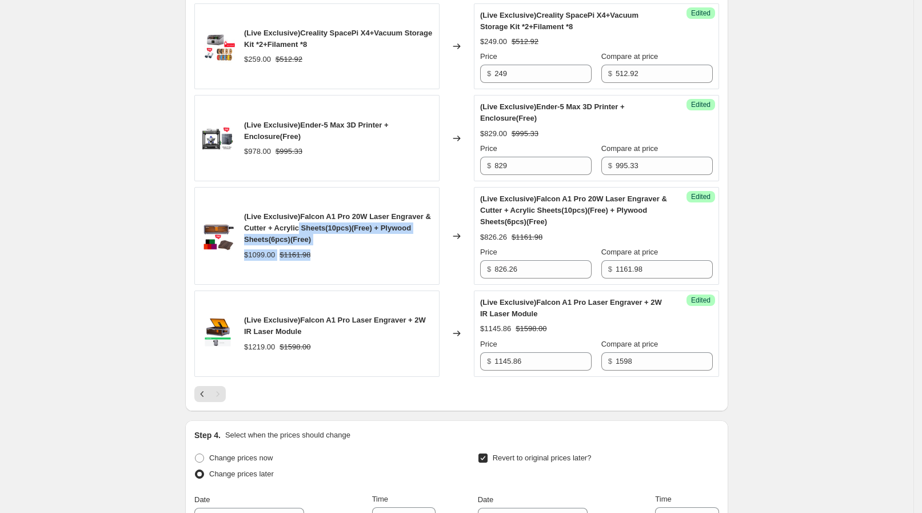
drag, startPoint x: 330, startPoint y: 234, endPoint x: 304, endPoint y: 223, distance: 28.5
click at [304, 223] on div "(Live Exclusive)Falcon A1 Pro 20W Laser Engraver & Cutter + Acrylic Sheets(10pc…" at bounding box center [338, 235] width 189 height 49
click at [304, 223] on span "(Live Exclusive)Falcon A1 Pro 20W Laser Engraver & Cutter + Acrylic Sheets(10pc…" at bounding box center [337, 227] width 187 height 31
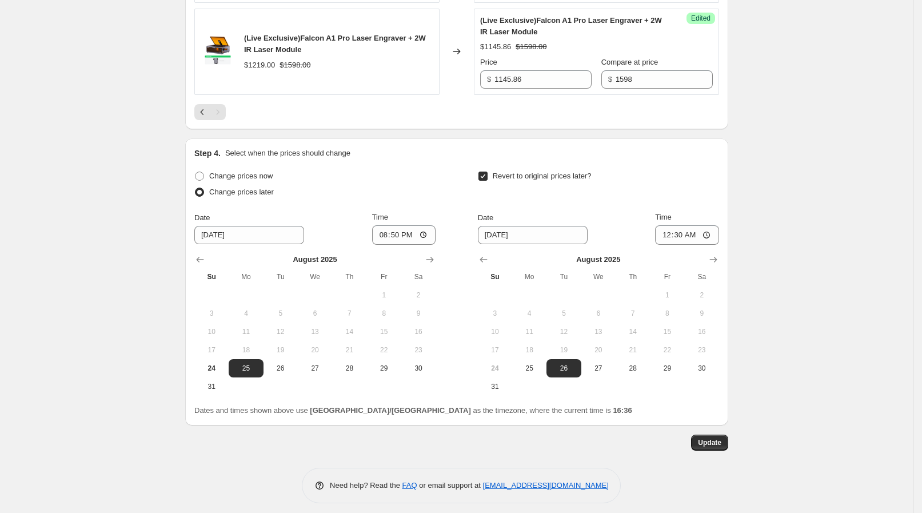
scroll to position [1507, 0]
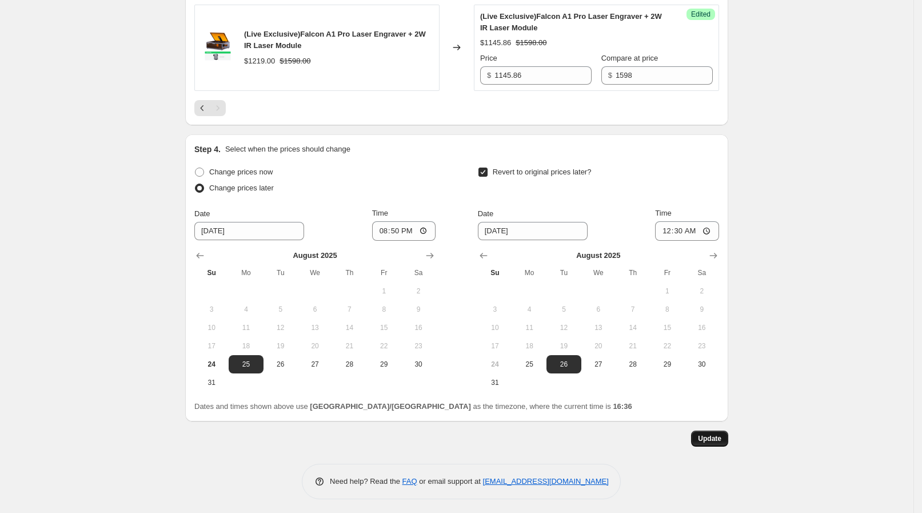
click at [705, 436] on span "Update" at bounding box center [709, 438] width 23 height 9
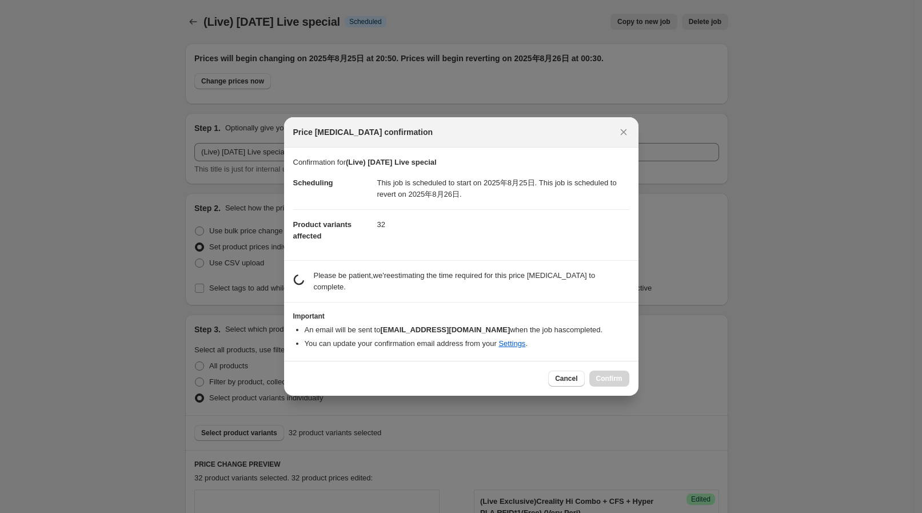
scroll to position [0, 0]
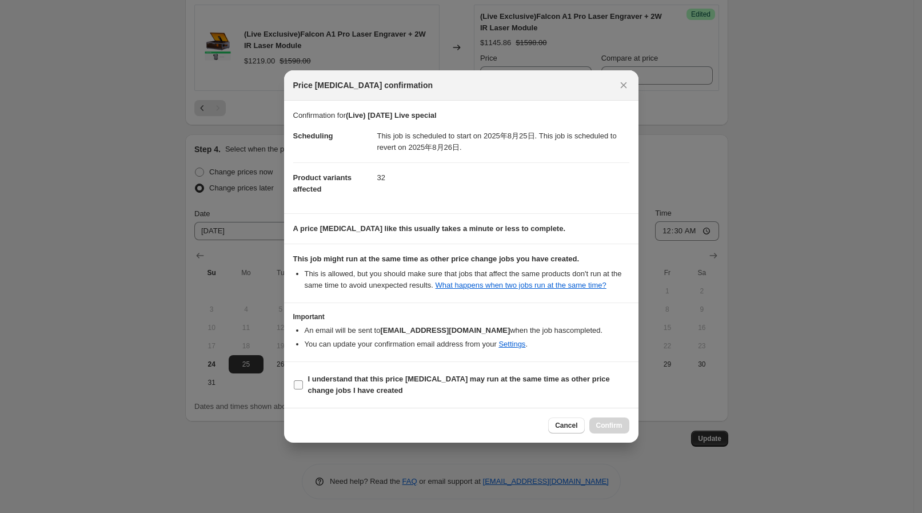
click at [540, 387] on span "I understand that this price [MEDICAL_DATA] may run at the same time as other p…" at bounding box center [468, 384] width 321 height 23
click at [303, 387] on input "I understand that this price [MEDICAL_DATA] may run at the same time as other p…" at bounding box center [298, 384] width 9 height 9
checkbox input "true"
click at [618, 427] on span "Confirm" at bounding box center [609, 425] width 26 height 9
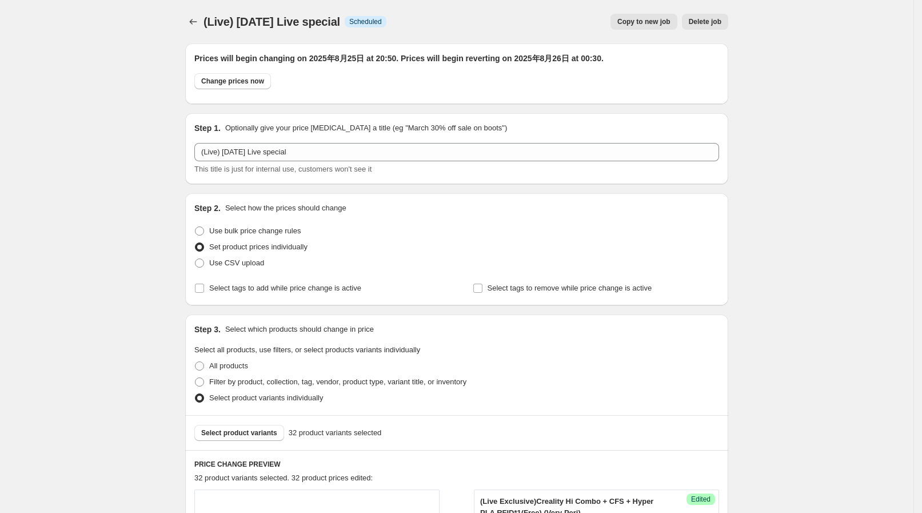
scroll to position [1507, 0]
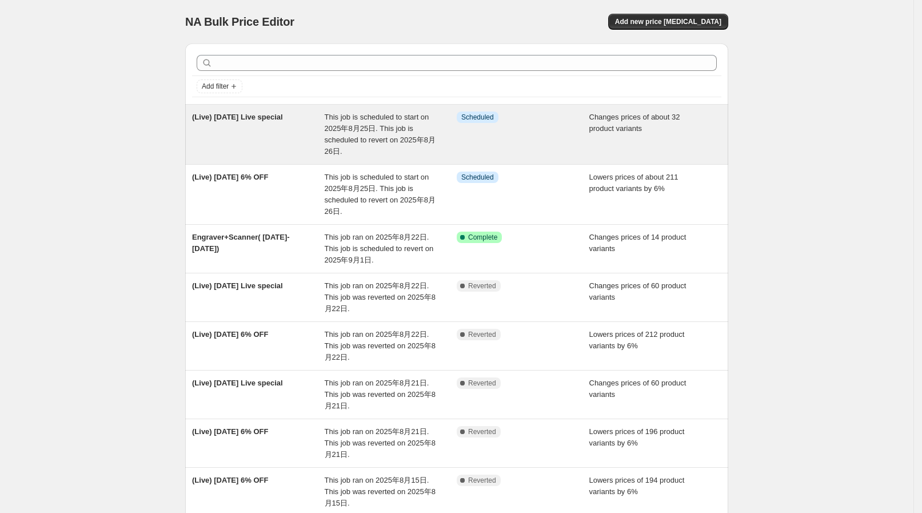
click at [461, 147] on div "Info Scheduled" at bounding box center [523, 134] width 133 height 46
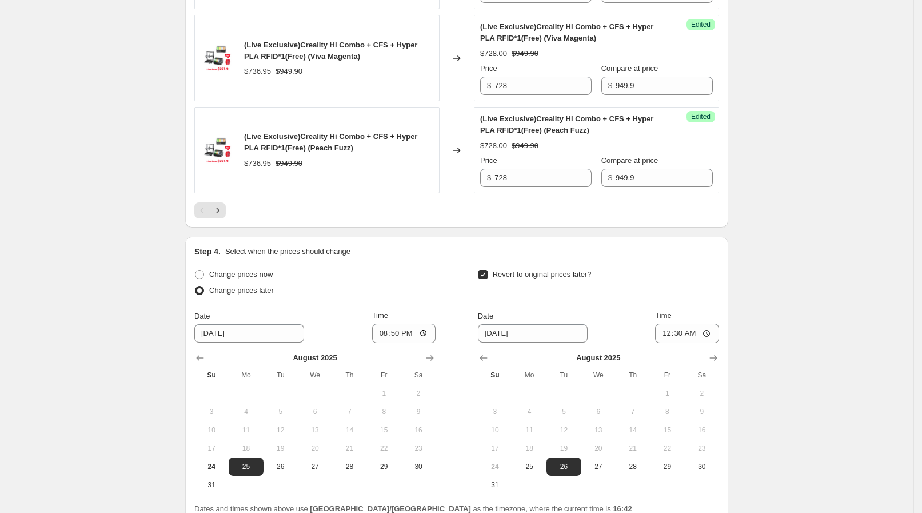
scroll to position [1981, 0]
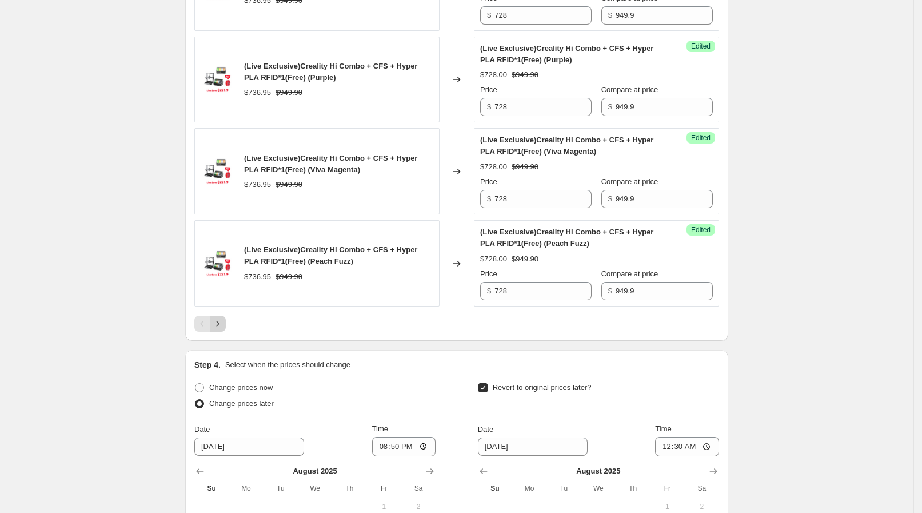
click at [224, 322] on icon "Next" at bounding box center [217, 323] width 11 height 11
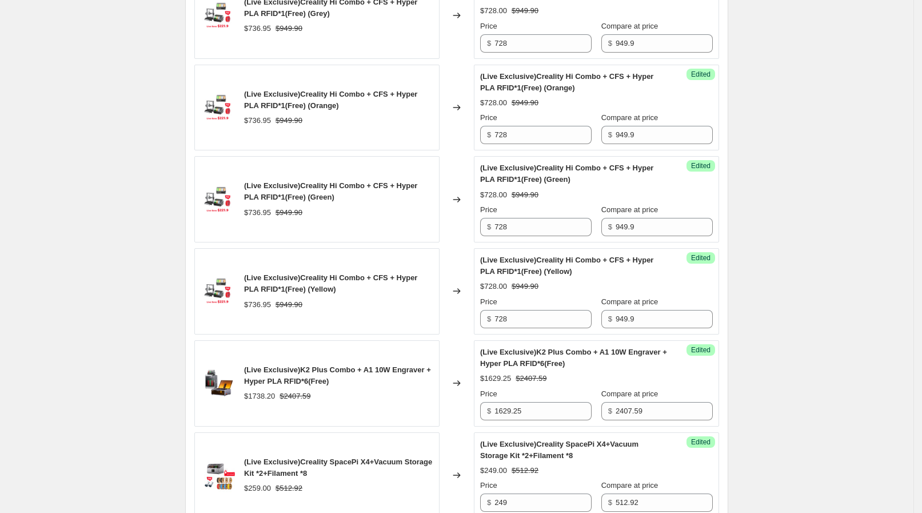
scroll to position [1150, 0]
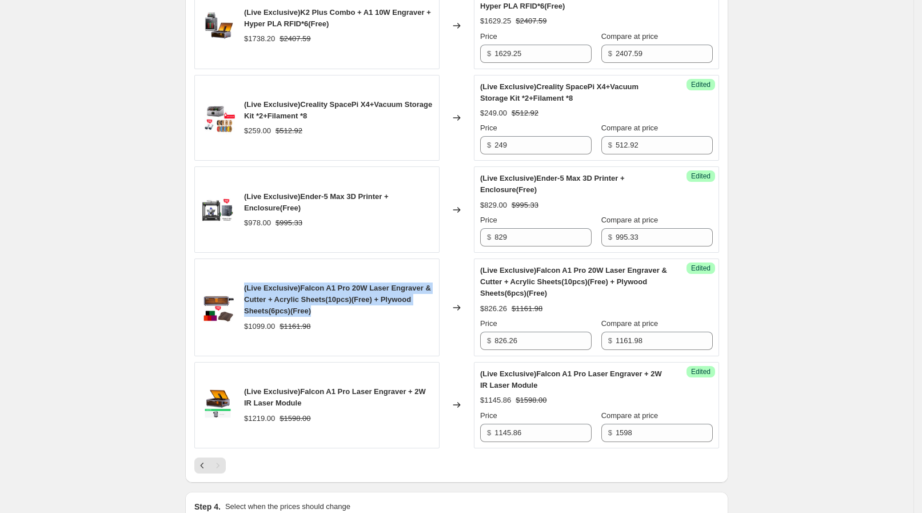
drag, startPoint x: 246, startPoint y: 284, endPoint x: 337, endPoint y: 311, distance: 95.3
click at [337, 311] on div "(Live Exclusive)Falcon A1 Pro 20W Laser Engraver & Cutter + Acrylic Sheets(10pc…" at bounding box center [316, 307] width 245 height 98
copy span "(Live Exclusive)Falcon A1 Pro 20W Laser Engraver & Cutter + Acrylic Sheets(10pc…"
click at [329, 294] on span "(Live Exclusive)Falcon A1 Pro 20W Laser Engraver & Cutter + Acrylic Sheets(10pc…" at bounding box center [337, 299] width 187 height 31
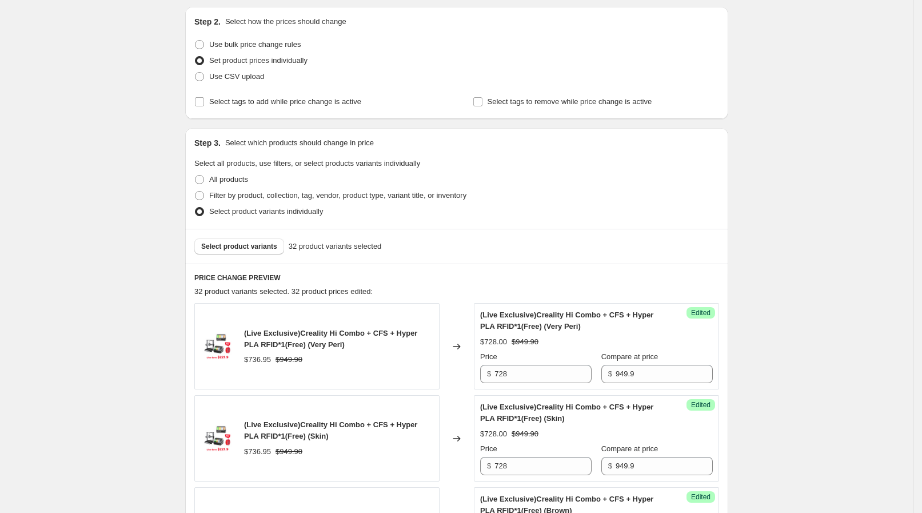
scroll to position [221, 0]
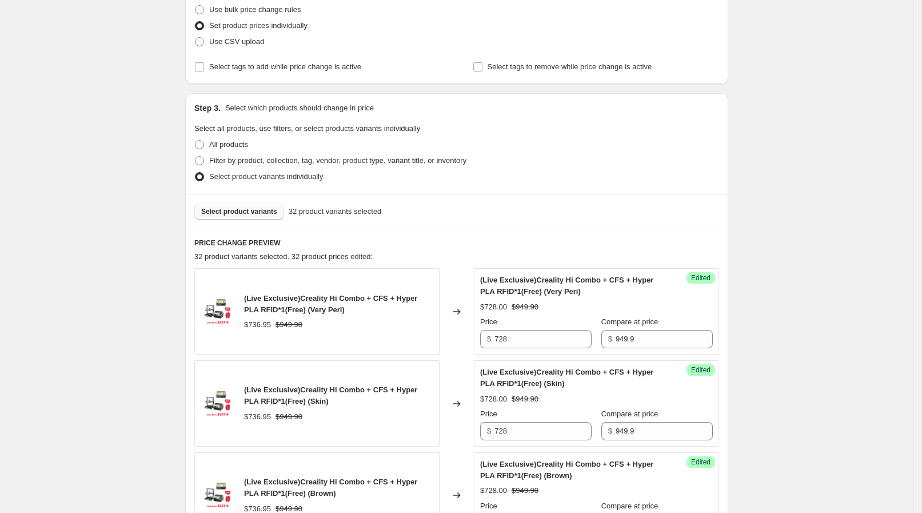
click at [276, 213] on span "Select product variants" at bounding box center [239, 211] width 76 height 9
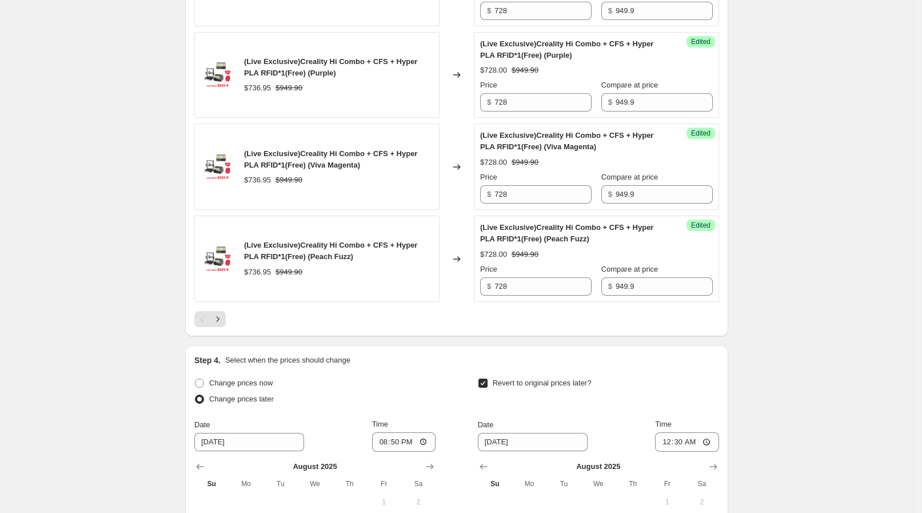
scroll to position [2008, 0]
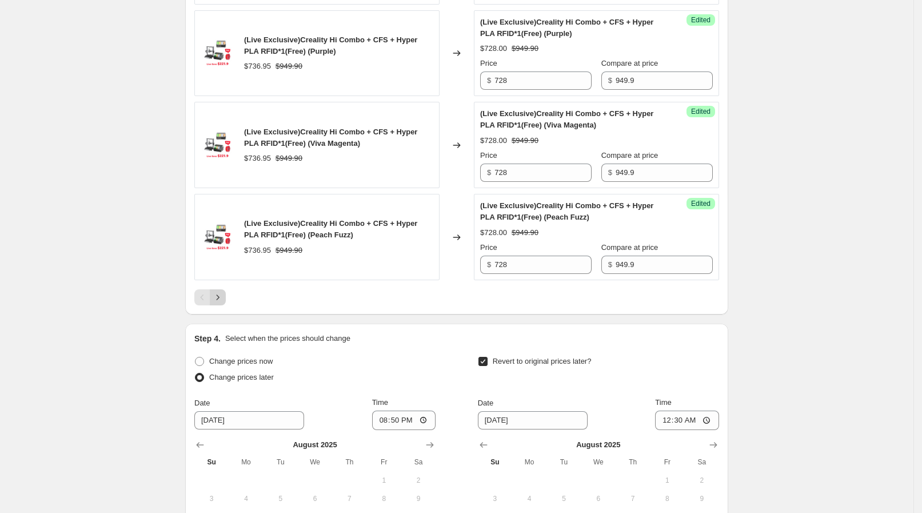
click at [218, 292] on icon "Next" at bounding box center [217, 297] width 11 height 11
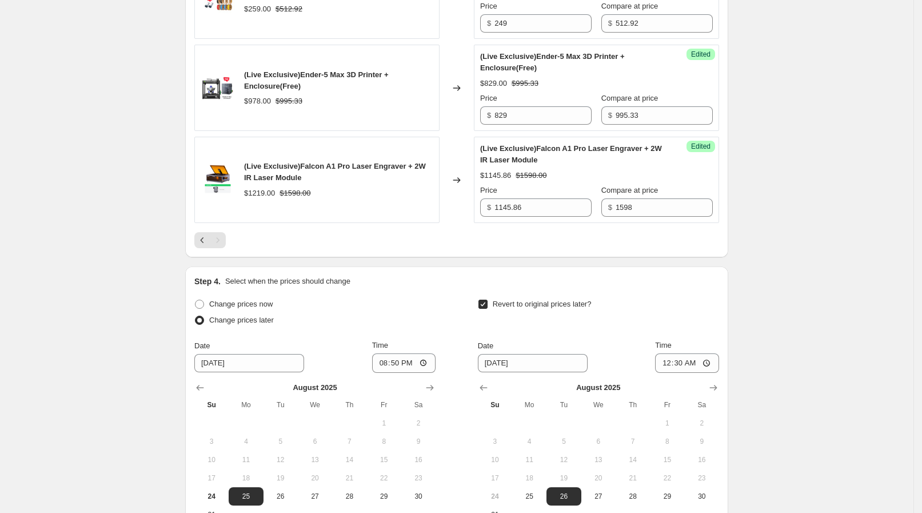
scroll to position [1262, 0]
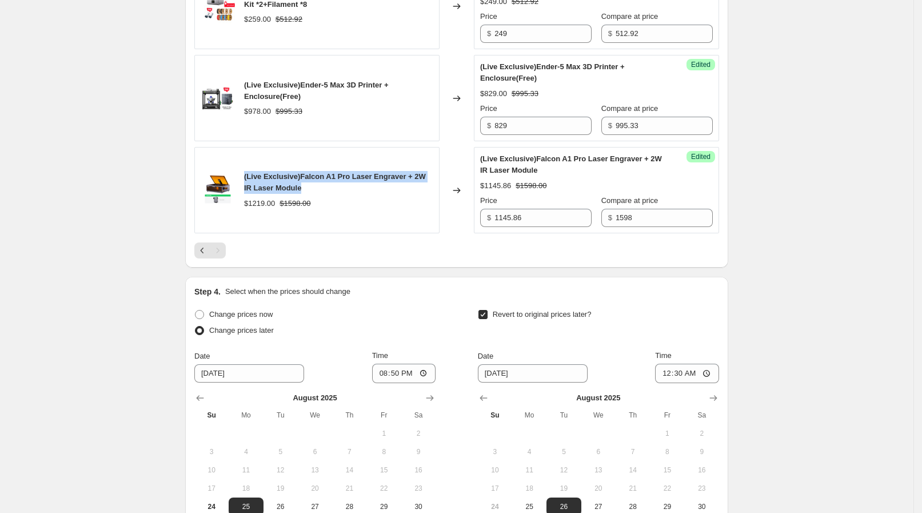
drag, startPoint x: 249, startPoint y: 170, endPoint x: 313, endPoint y: 186, distance: 65.9
click at [313, 186] on div "(Live Exclusive)Falcon A1 Pro Laser Engraver + 2W IR Laser Module" at bounding box center [338, 182] width 189 height 23
copy span "(Live Exclusive)Falcon A1 Pro Laser Engraver + 2W IR Laser Module"
click at [313, 186] on div "(Live Exclusive)Falcon A1 Pro Laser Engraver + 2W IR Laser Module" at bounding box center [338, 182] width 189 height 23
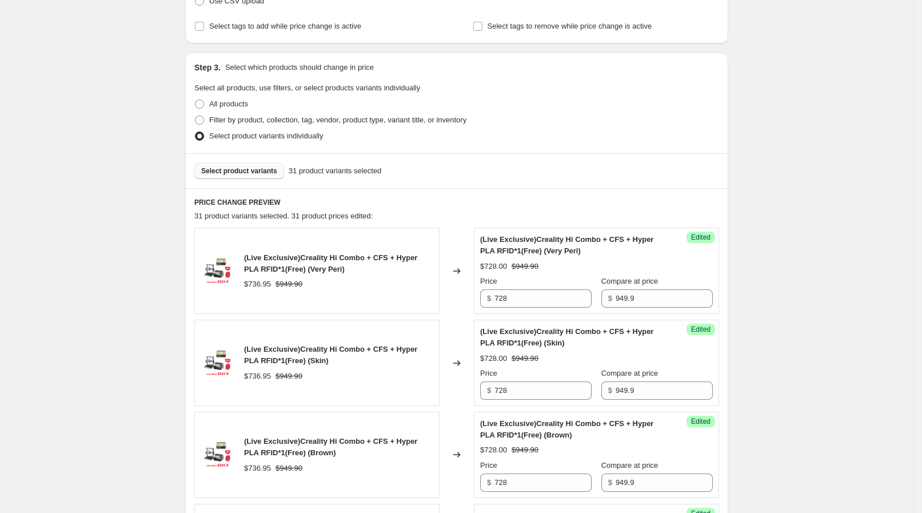
scroll to position [261, 0]
click at [237, 174] on span "Select product variants" at bounding box center [239, 171] width 76 height 9
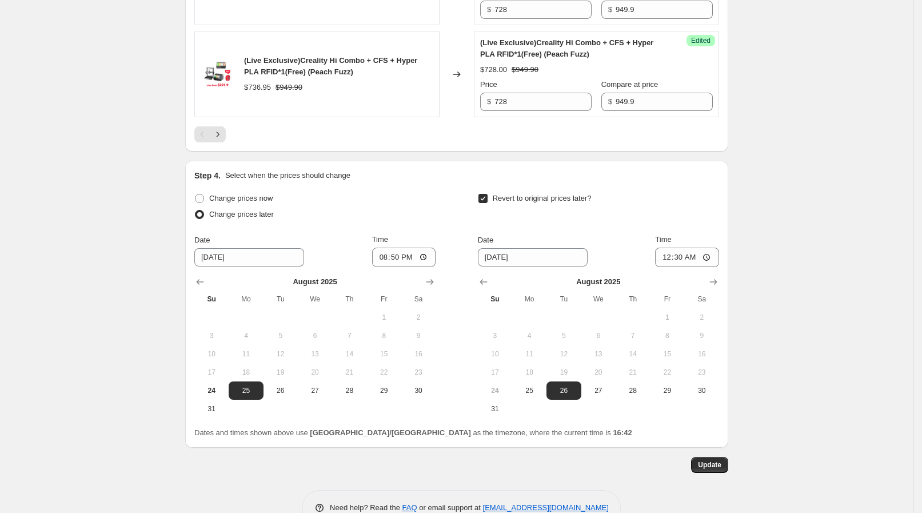
scroll to position [2196, 0]
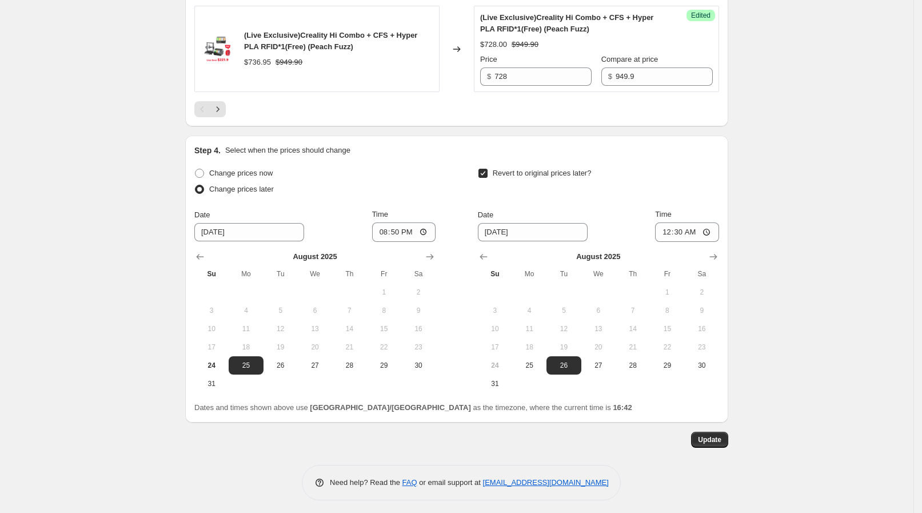
click at [724, 440] on button "Update" at bounding box center [709, 440] width 37 height 16
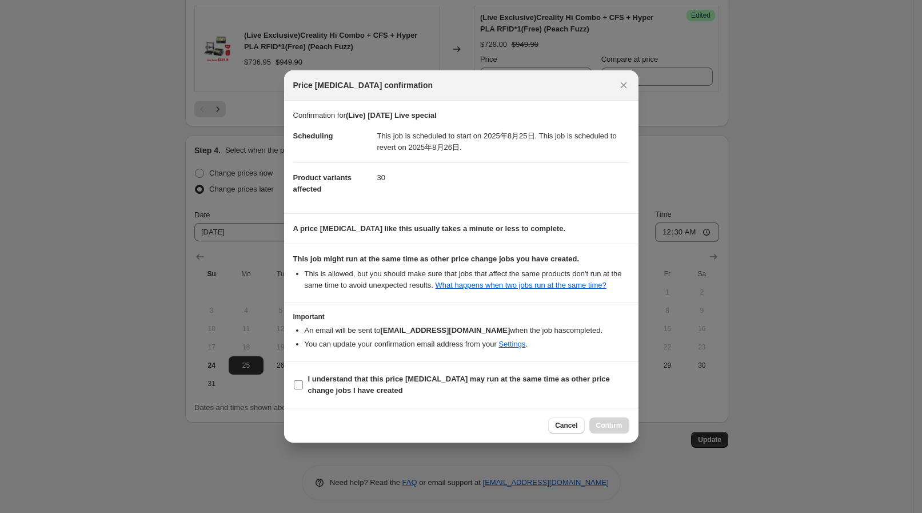
click at [513, 378] on b "I understand that this price [MEDICAL_DATA] may run at the same time as other p…" at bounding box center [459, 384] width 302 height 20
click at [303, 380] on input "I understand that this price [MEDICAL_DATA] may run at the same time as other p…" at bounding box center [298, 384] width 9 height 9
checkbox input "true"
click at [615, 434] on div "Cancel Confirm" at bounding box center [461, 425] width 354 height 35
click at [618, 432] on button "Confirm" at bounding box center [609, 425] width 40 height 16
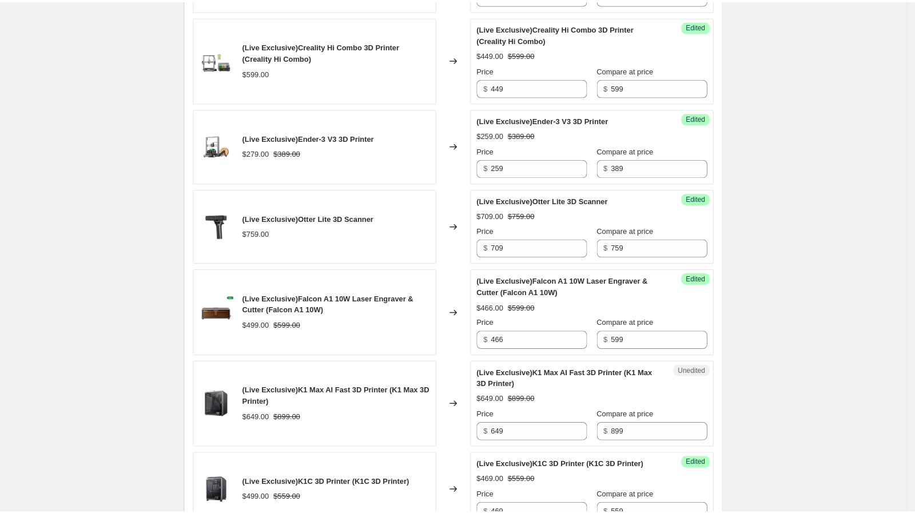
scroll to position [624, 0]
